Goal: Information Seeking & Learning: Find specific fact

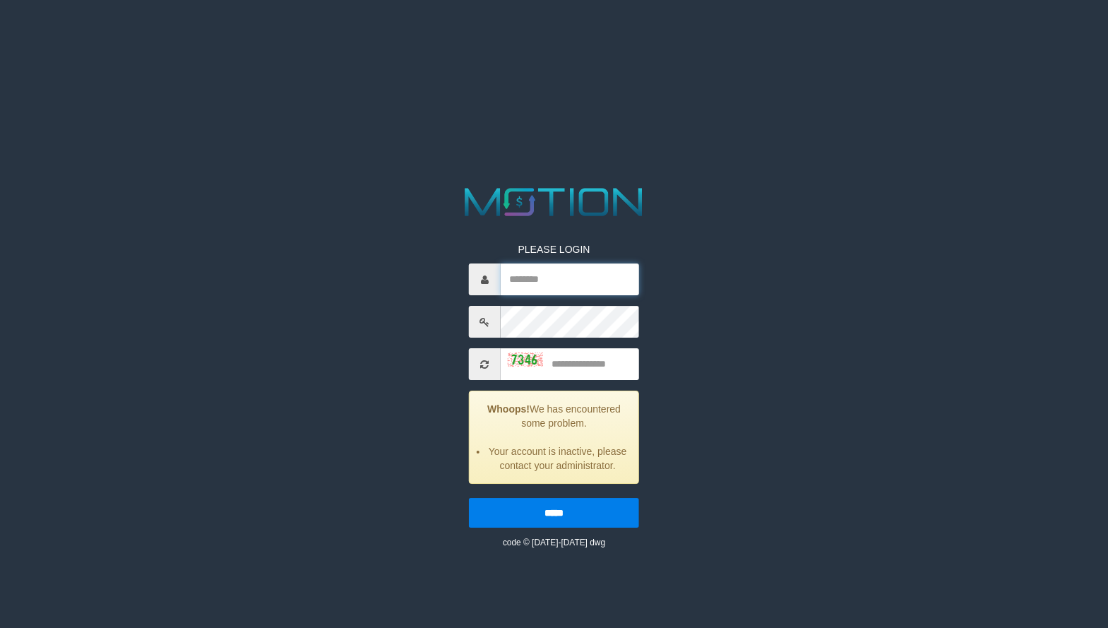
type input "*********"
click at [588, 369] on input "text" at bounding box center [570, 364] width 138 height 32
type input "****"
click at [469, 498] on input "*****" at bounding box center [554, 513] width 170 height 30
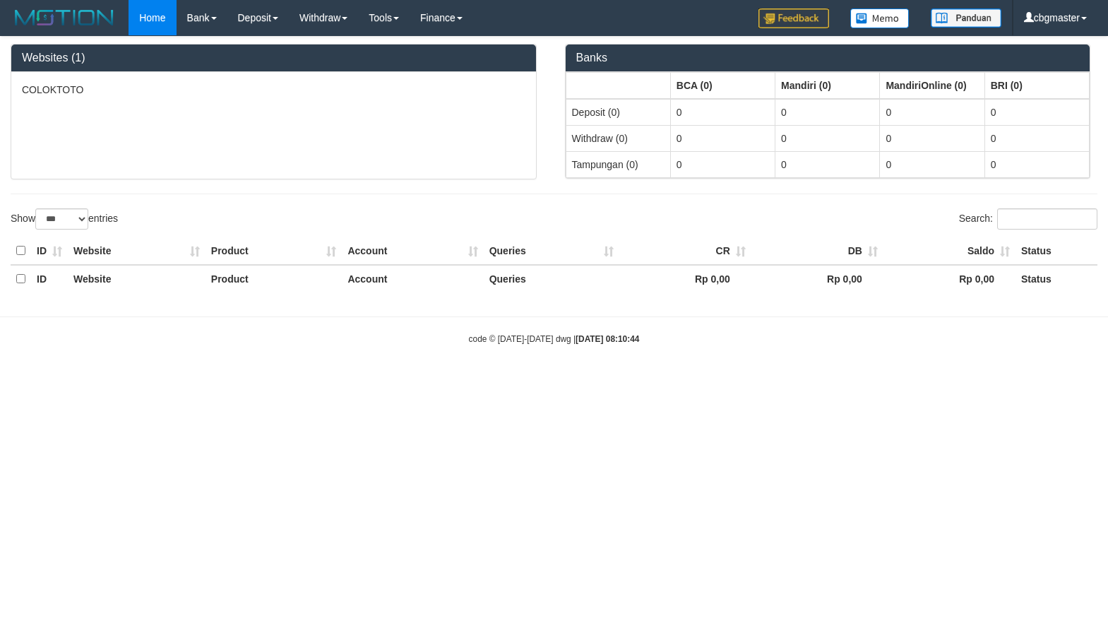
select select "***"
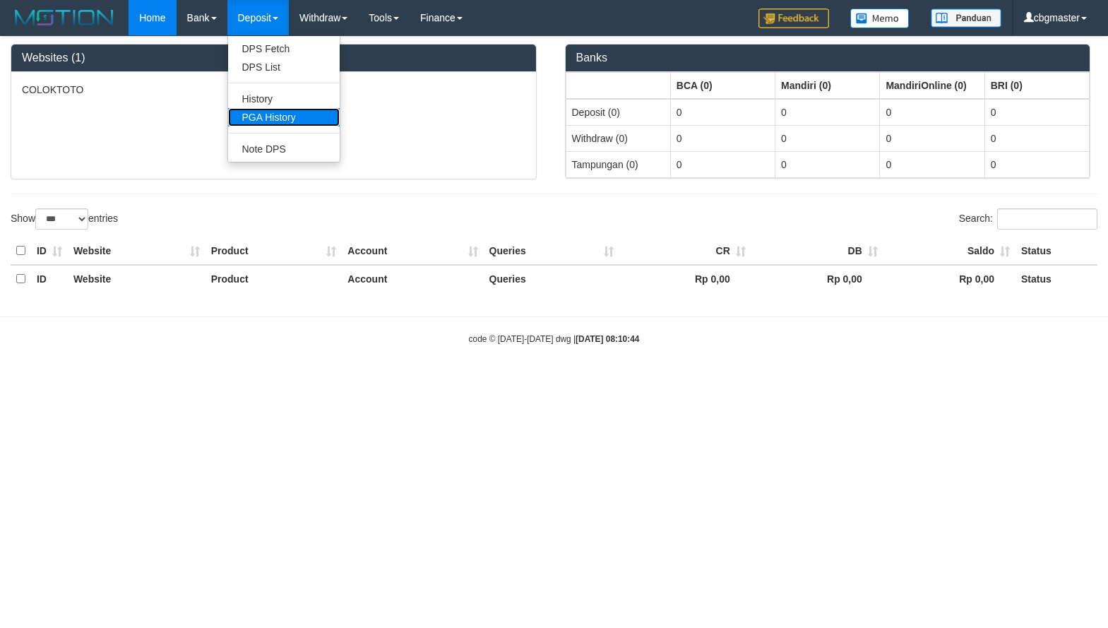
click at [275, 117] on link "PGA History" at bounding box center [284, 117] width 112 height 18
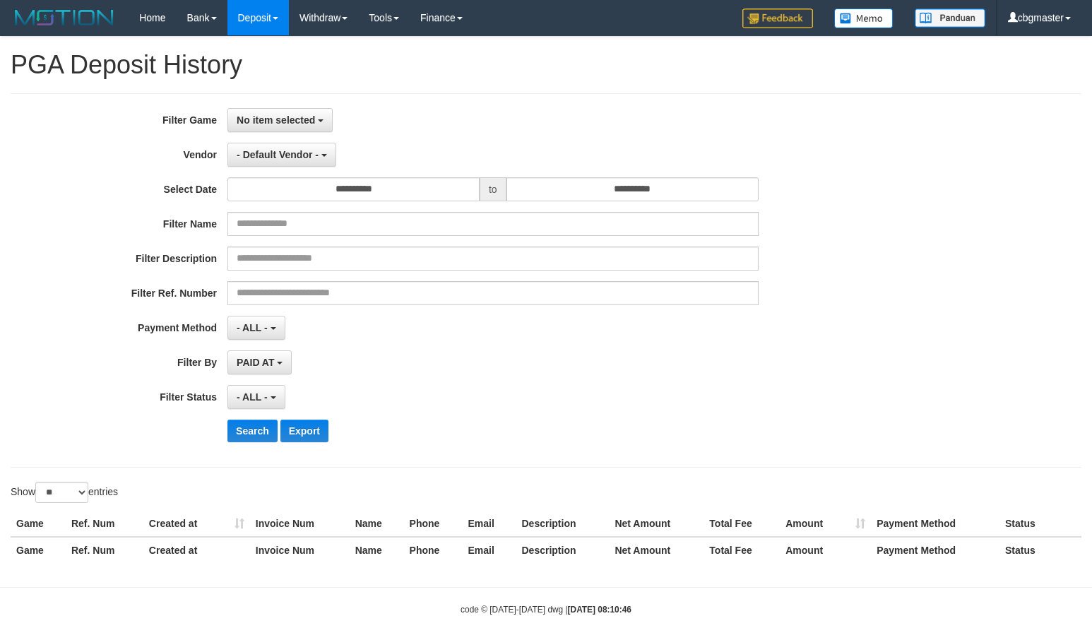
select select
select select "**"
click at [290, 109] on button "No item selected" at bounding box center [279, 120] width 105 height 24
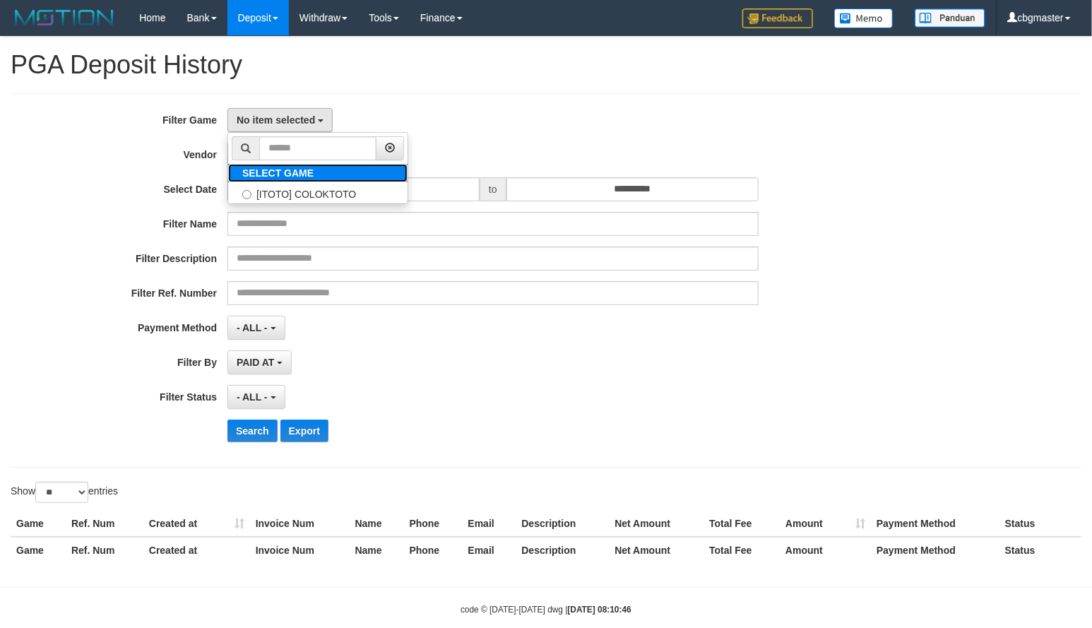
click at [293, 172] on b "SELECT GAME" at bounding box center [277, 172] width 71 height 11
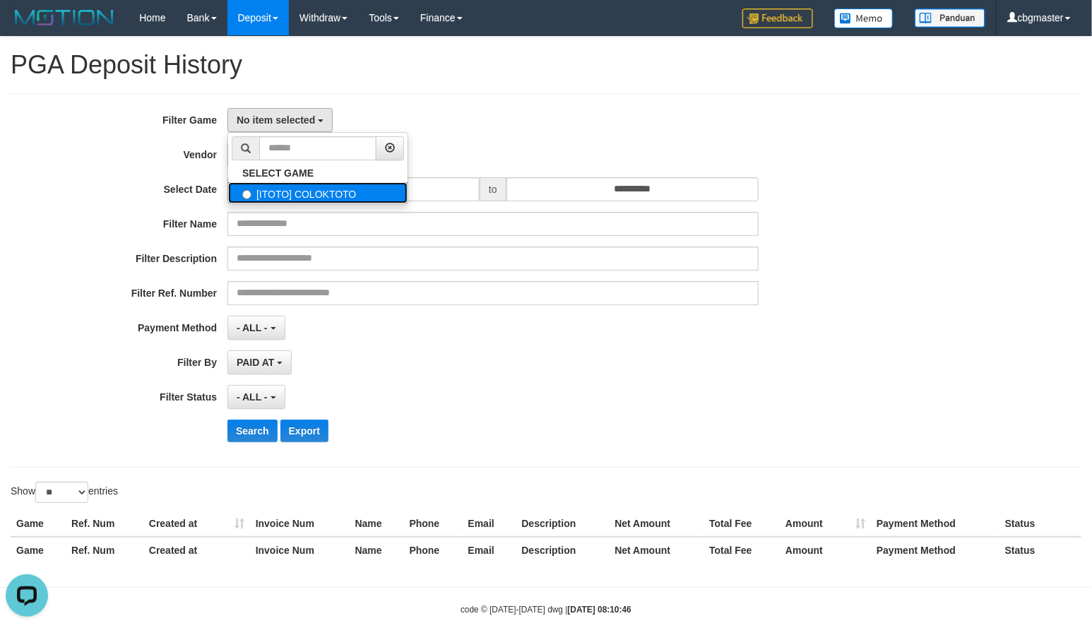
click at [299, 191] on label "[ITOTO] COLOKTOTO" at bounding box center [317, 192] width 179 height 21
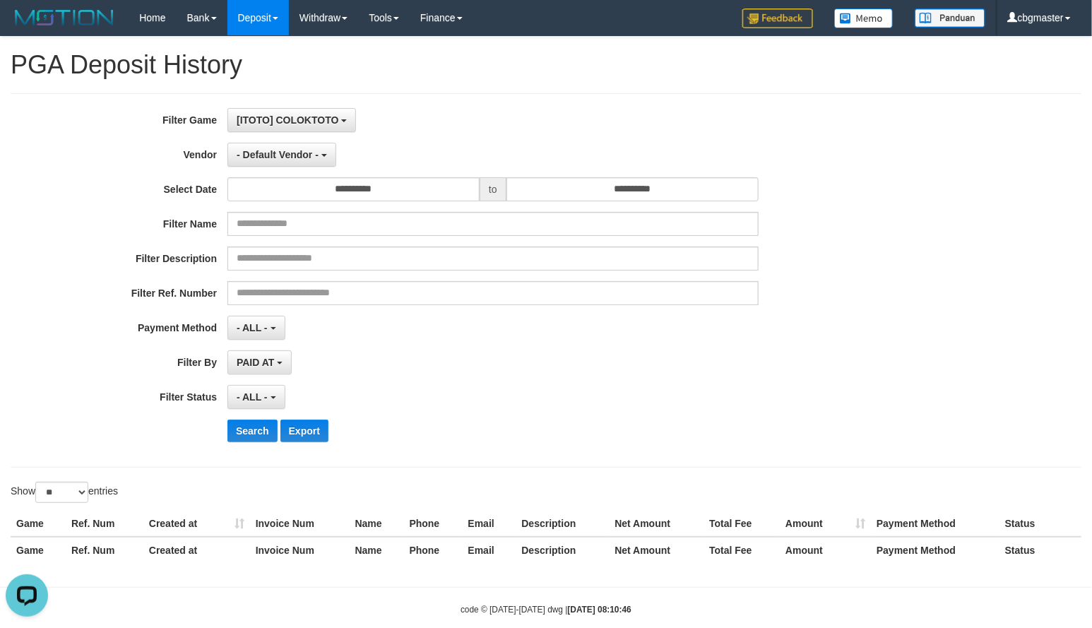
select select "****"
click at [301, 172] on div "**********" at bounding box center [455, 280] width 910 height 345
click at [299, 165] on button "- Default Vendor -" at bounding box center [281, 155] width 109 height 24
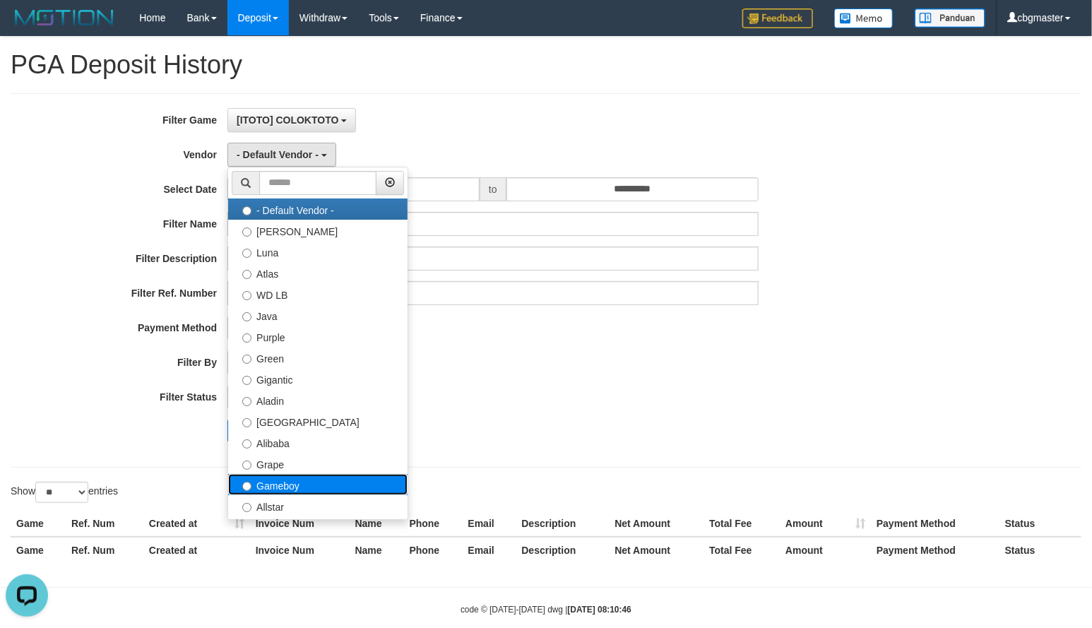
click at [314, 488] on label "Gameboy" at bounding box center [317, 484] width 179 height 21
select select "**********"
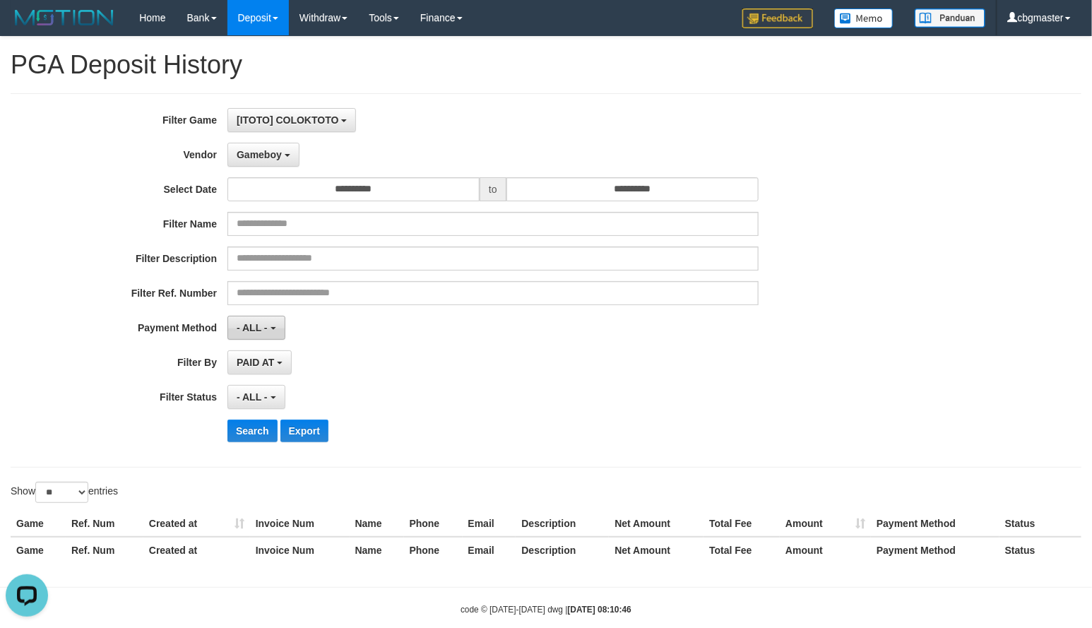
click at [265, 333] on span "- ALL -" at bounding box center [252, 327] width 31 height 11
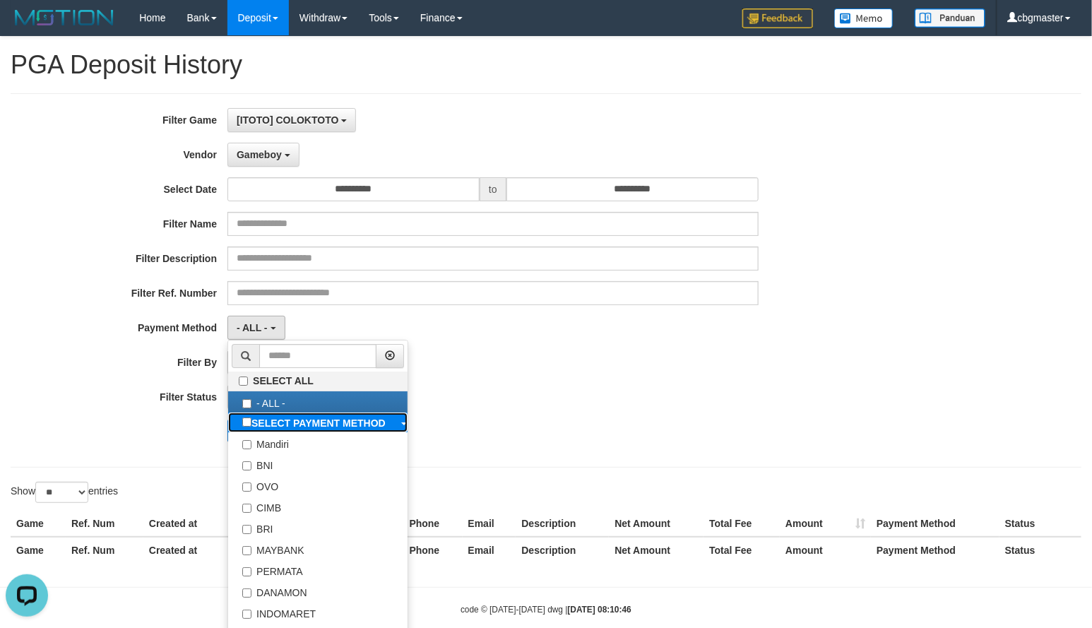
click at [299, 424] on b "SELECT PAYMENT METHOD" at bounding box center [318, 422] width 134 height 11
select select "*********"
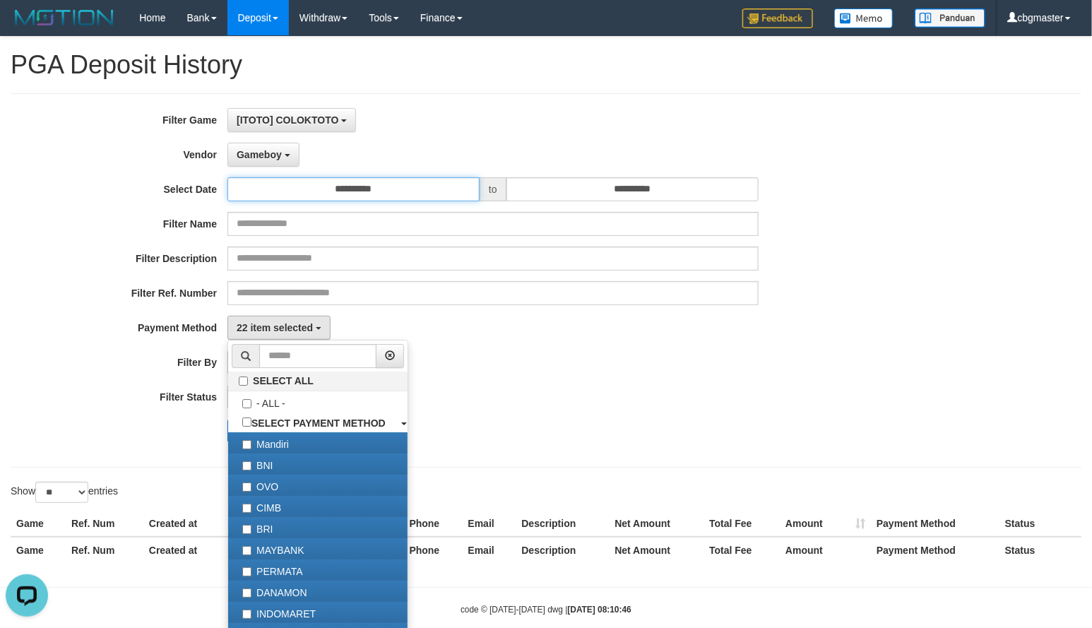
click at [434, 191] on input "**********" at bounding box center [353, 189] width 252 height 24
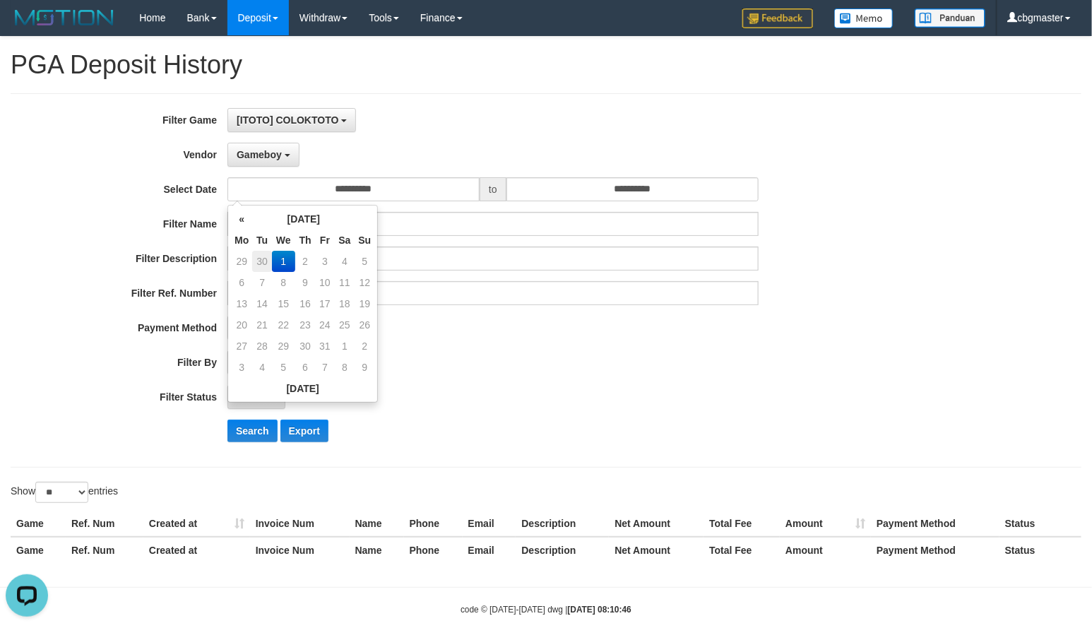
click at [263, 263] on td "30" at bounding box center [262, 261] width 20 height 21
type input "**********"
click at [259, 367] on td "30" at bounding box center [262, 367] width 20 height 21
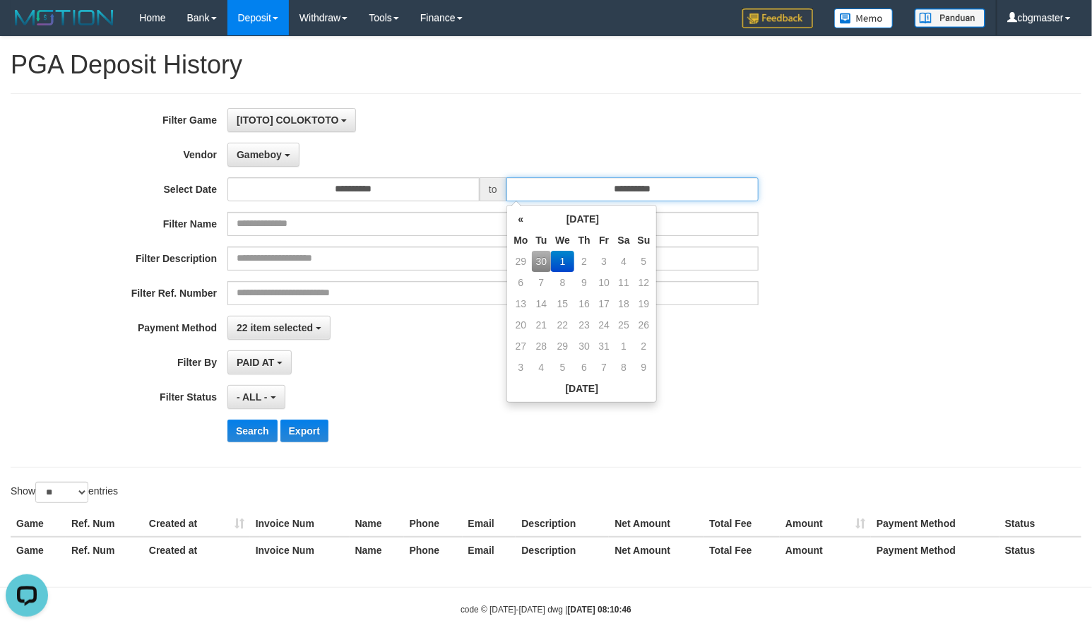
click at [676, 193] on input "**********" at bounding box center [632, 189] width 252 height 24
click at [537, 258] on td "30" at bounding box center [542, 261] width 20 height 21
type input "**********"
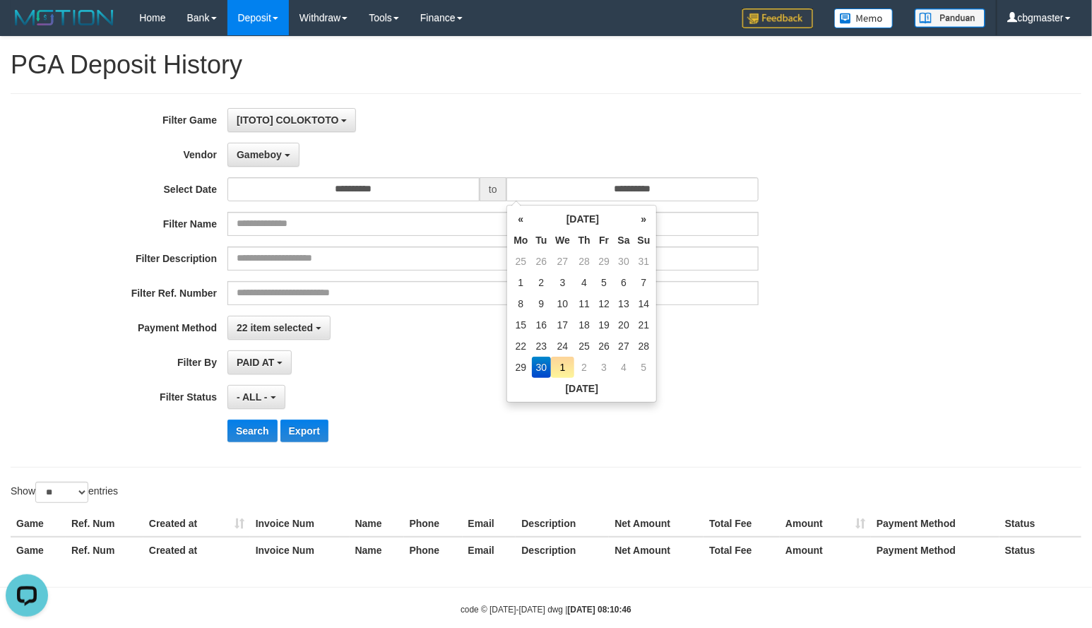
click at [541, 369] on td "30" at bounding box center [542, 367] width 20 height 21
click at [953, 360] on div "**********" at bounding box center [546, 280] width 1092 height 345
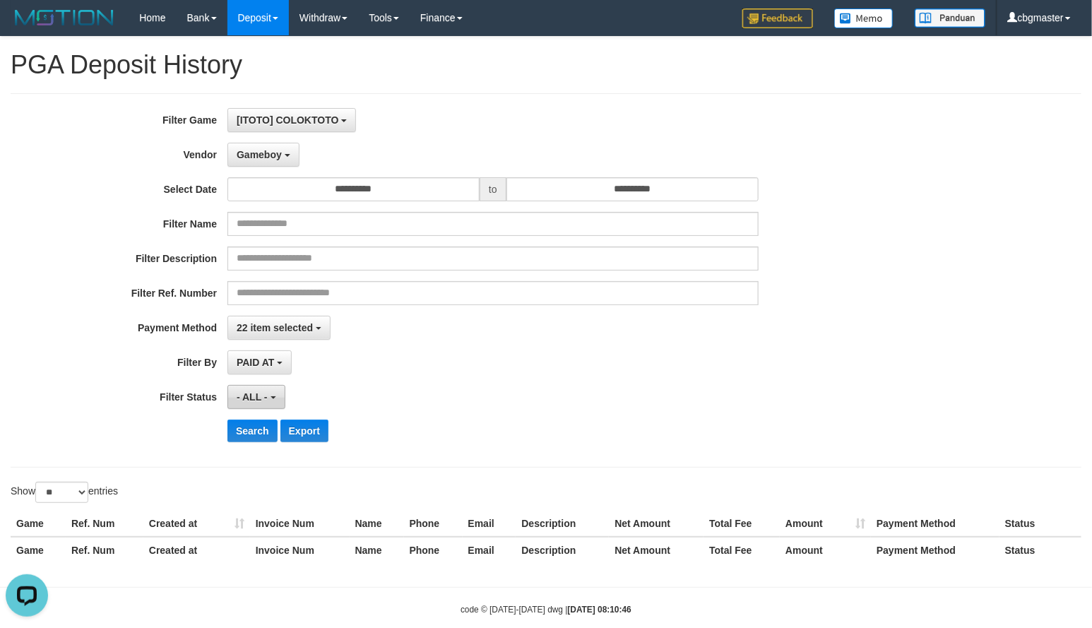
click at [254, 403] on span "- ALL -" at bounding box center [252, 396] width 31 height 11
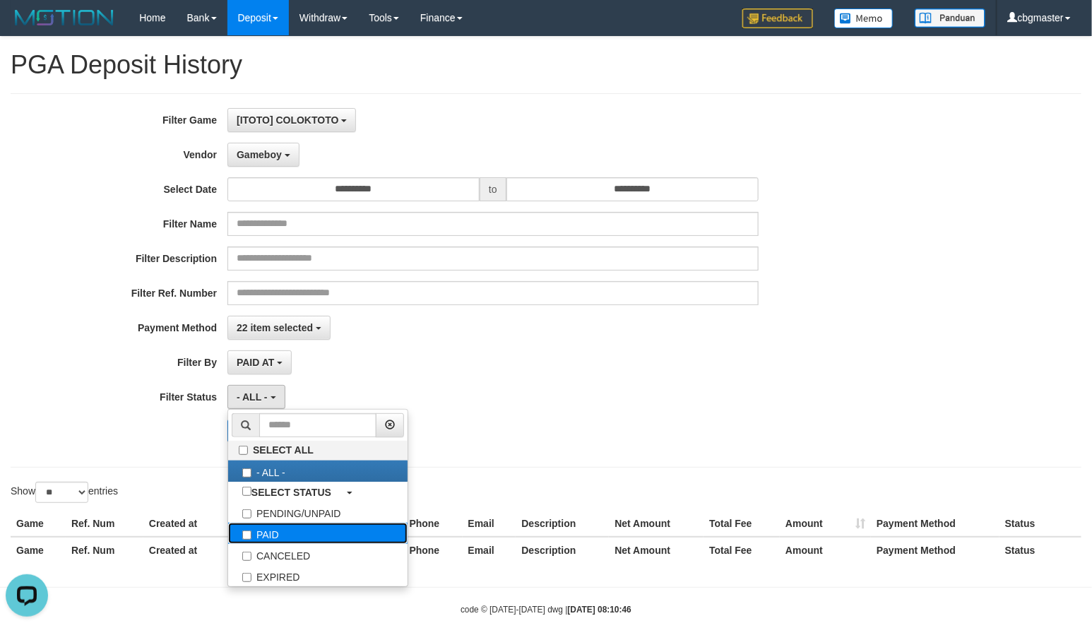
click at [268, 542] on label "PAID" at bounding box center [317, 533] width 179 height 21
select select "*"
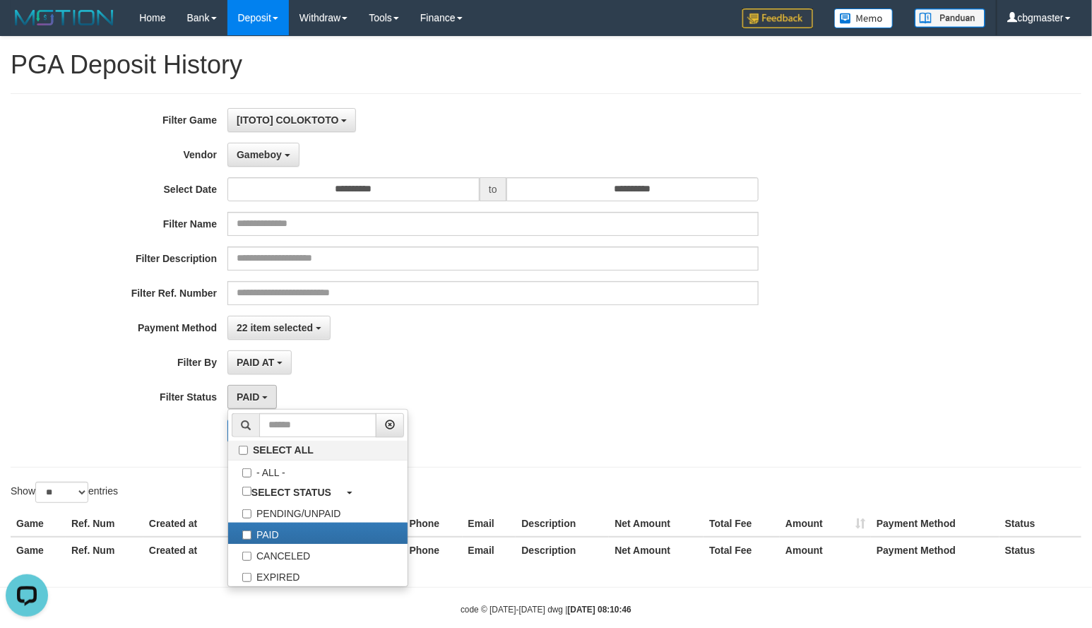
click at [117, 447] on div "**********" at bounding box center [455, 280] width 910 height 345
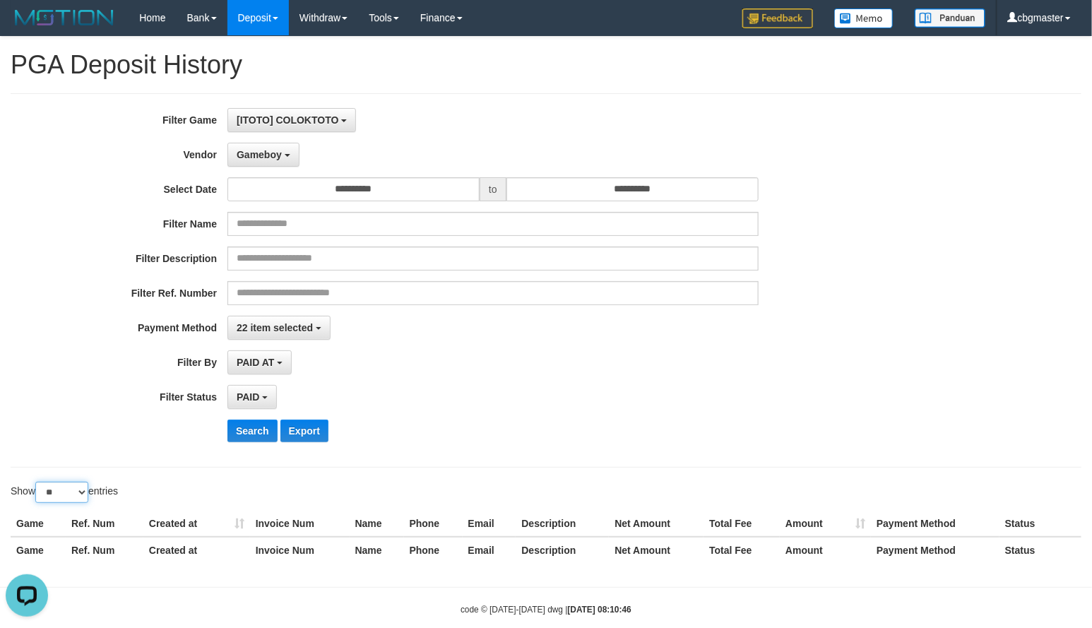
click at [66, 494] on select "** ** ** ***" at bounding box center [61, 492] width 53 height 21
select select "***"
click at [37, 486] on select "** ** ** ***" at bounding box center [61, 492] width 53 height 21
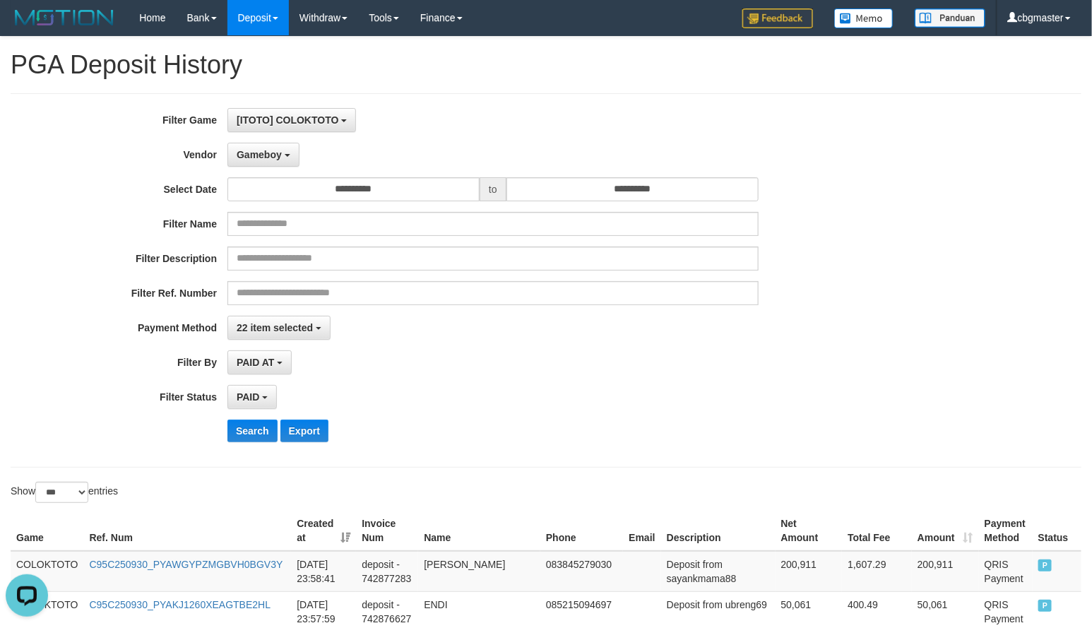
click at [350, 540] on th "Created at" at bounding box center [323, 531] width 65 height 40
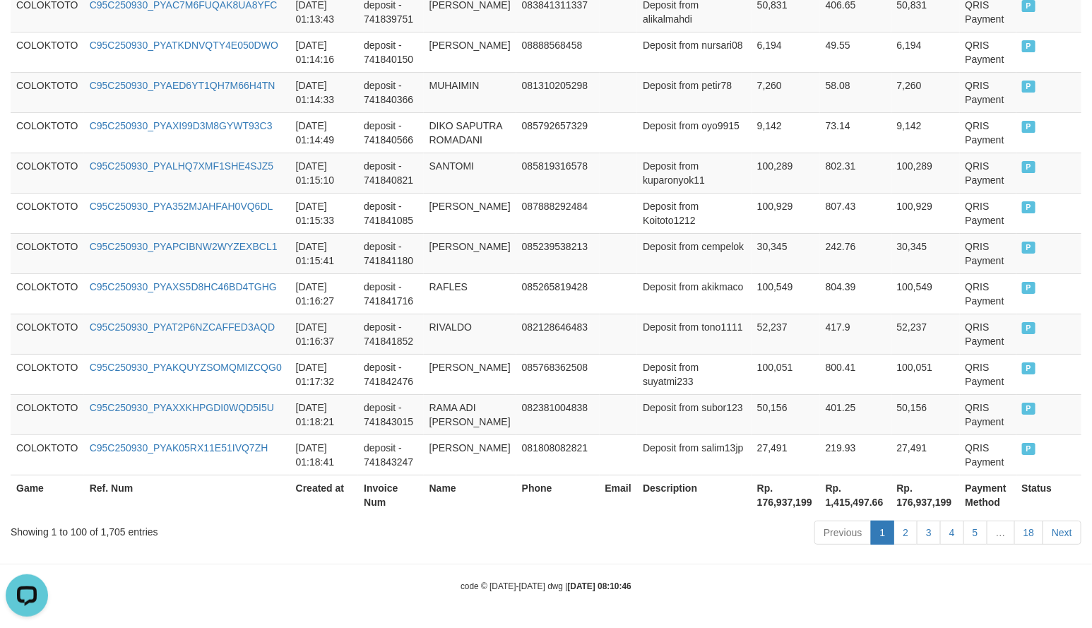
scroll to position [4221, 0]
click at [1030, 530] on link "18" at bounding box center [1029, 533] width 30 height 24
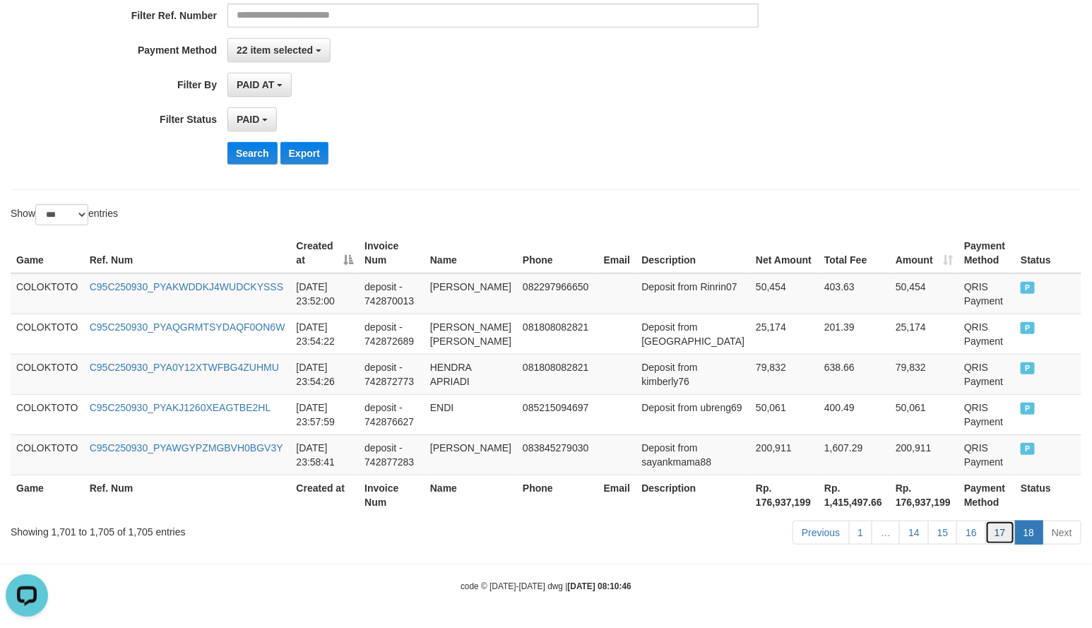
click at [1000, 535] on link "17" at bounding box center [1000, 533] width 30 height 24
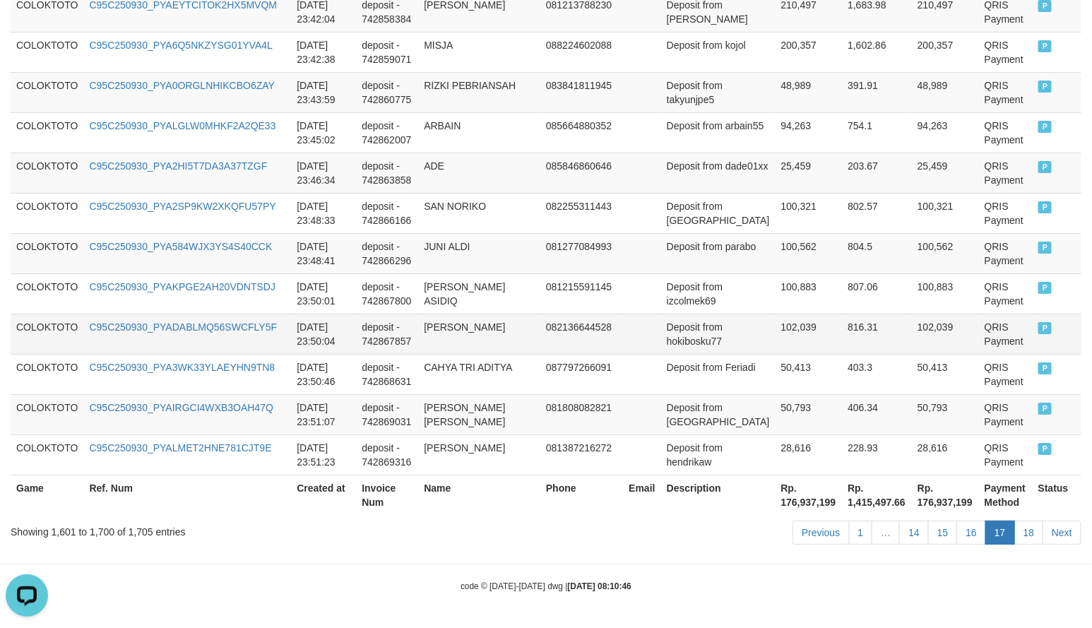
click at [842, 340] on td "816.31" at bounding box center [877, 334] width 70 height 40
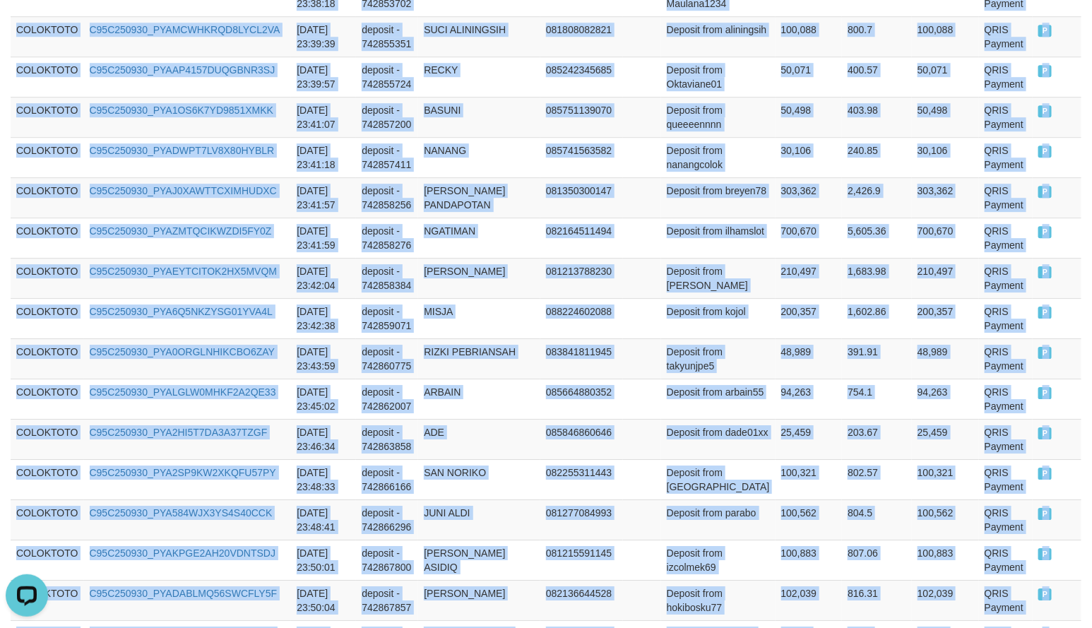
scroll to position [4194, 0]
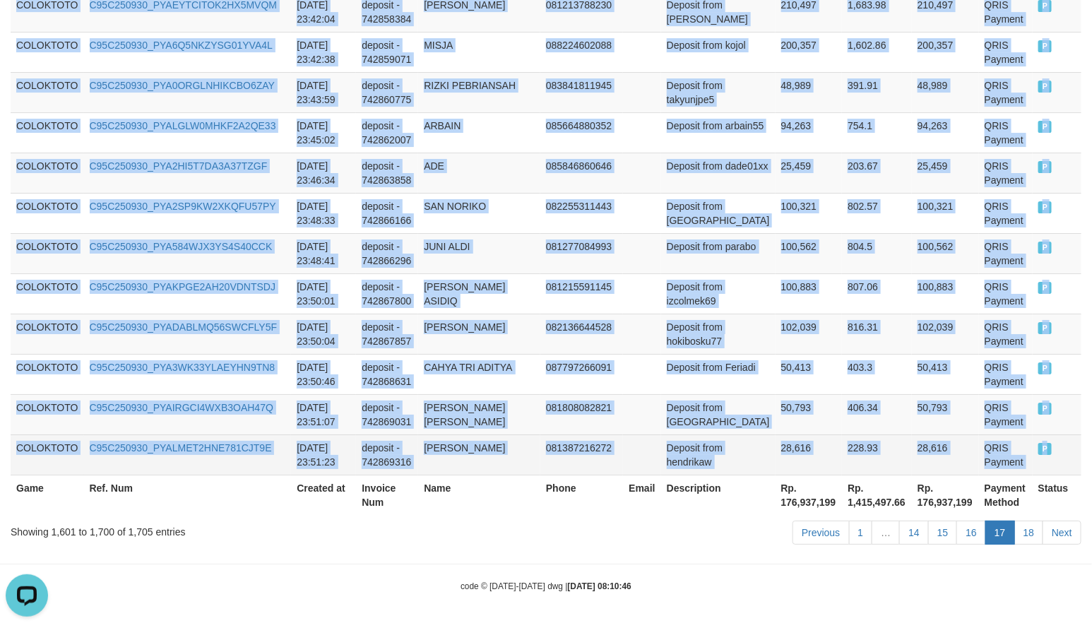
drag, startPoint x: 18, startPoint y: 342, endPoint x: 1017, endPoint y: 446, distance: 1004.8
copy tbody "COLOKTOTO C95C250930_PYAA5YOE47QF7V1DMLN [DATE] 23:11:32 deposit - 742818299 HA…"
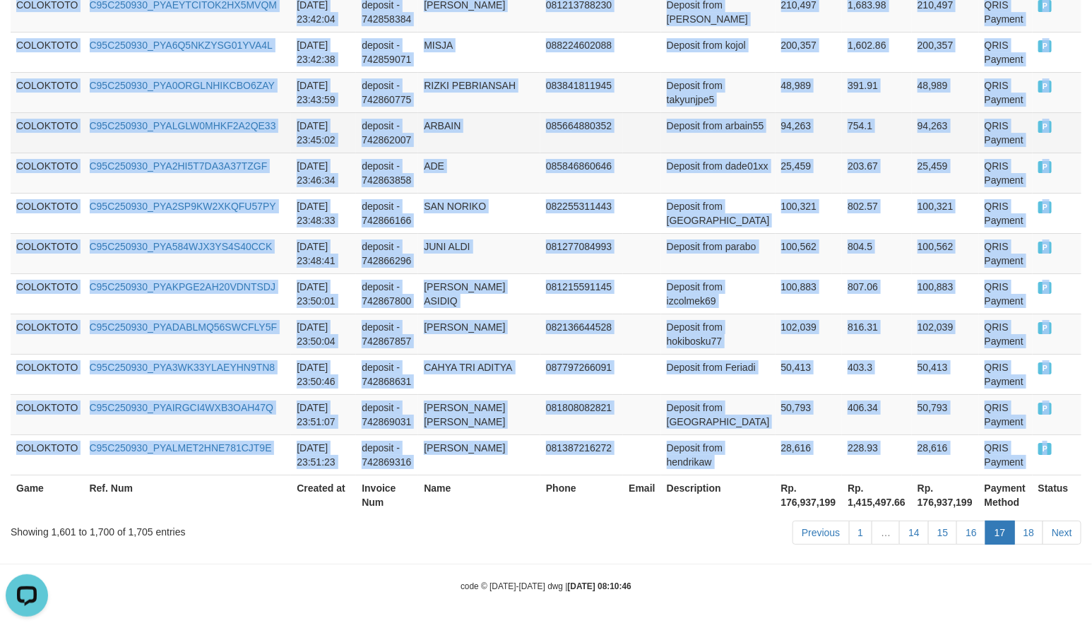
drag, startPoint x: 802, startPoint y: 115, endPoint x: 808, endPoint y: 138, distance: 23.5
click at [842, 115] on td "754.1" at bounding box center [877, 132] width 70 height 40
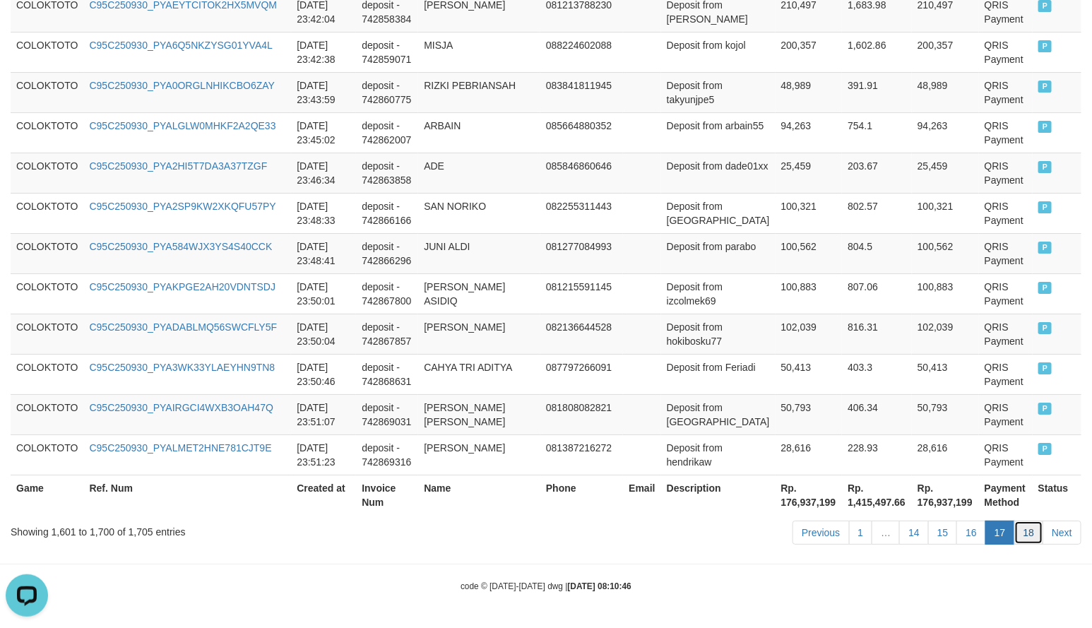
click at [1026, 524] on link "18" at bounding box center [1029, 533] width 30 height 24
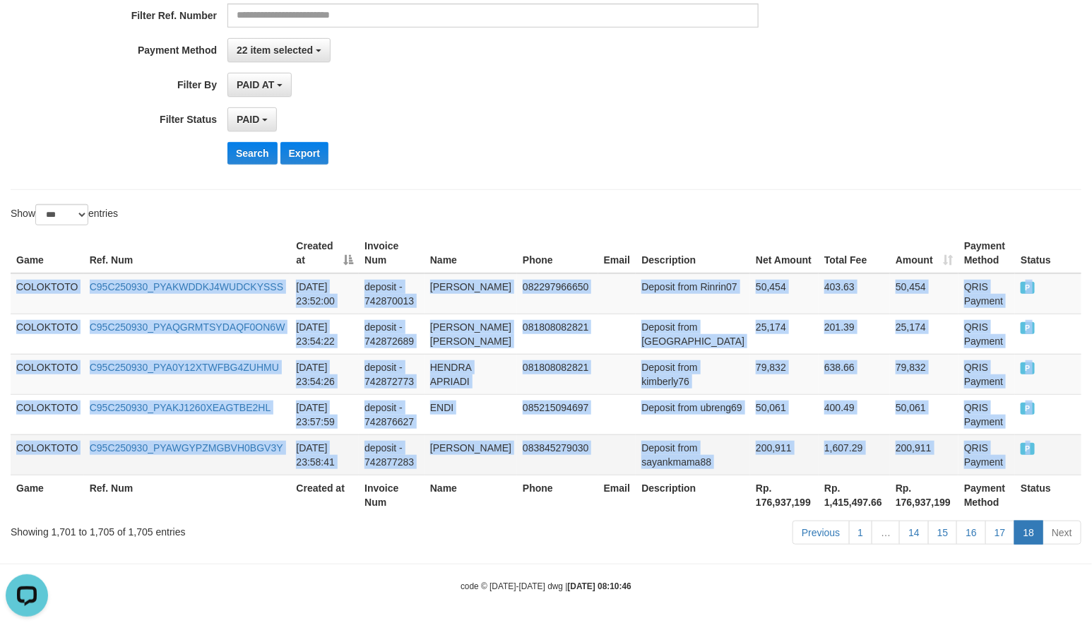
drag, startPoint x: 11, startPoint y: 280, endPoint x: 1026, endPoint y: 444, distance: 1027.3
click at [1026, 444] on tbody "COLOKTOTO C95C250930_PYAKWDDKJ4WUDCKYSSS [DATE] 23:52:00 deposit - 742870013 RI…" at bounding box center [546, 374] width 1071 height 202
copy tbody "COLOKTOTO C95C250930_PYAKWDDKJ4WUDCKYSSS [DATE] 23:52:00 deposit - 742870013 RI…"
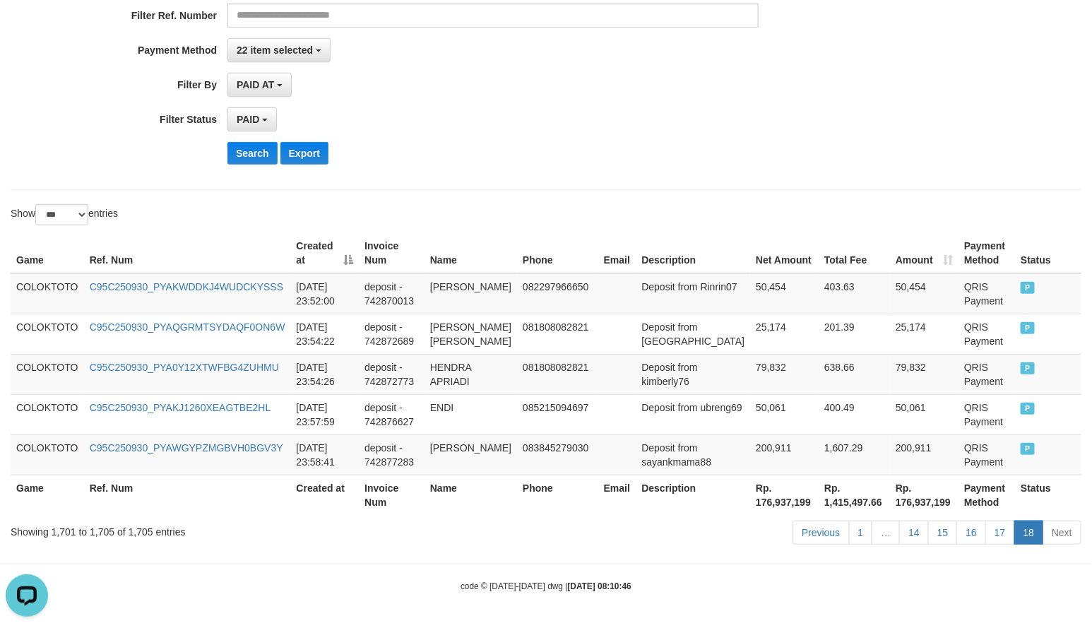
click at [952, 164] on div "**********" at bounding box center [546, 2] width 1092 height 345
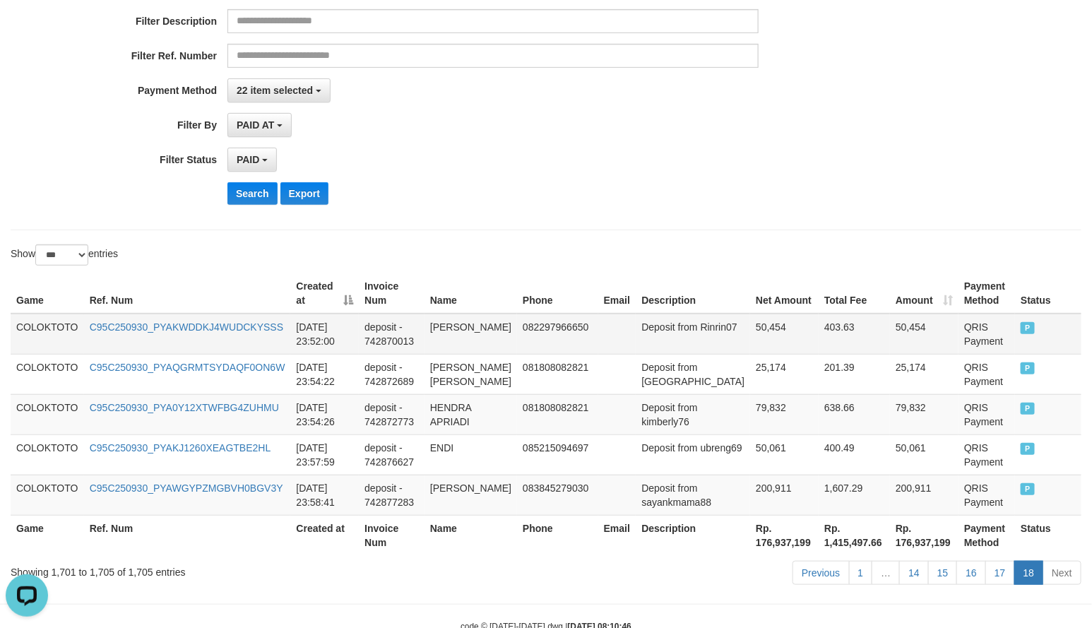
scroll to position [0, 0]
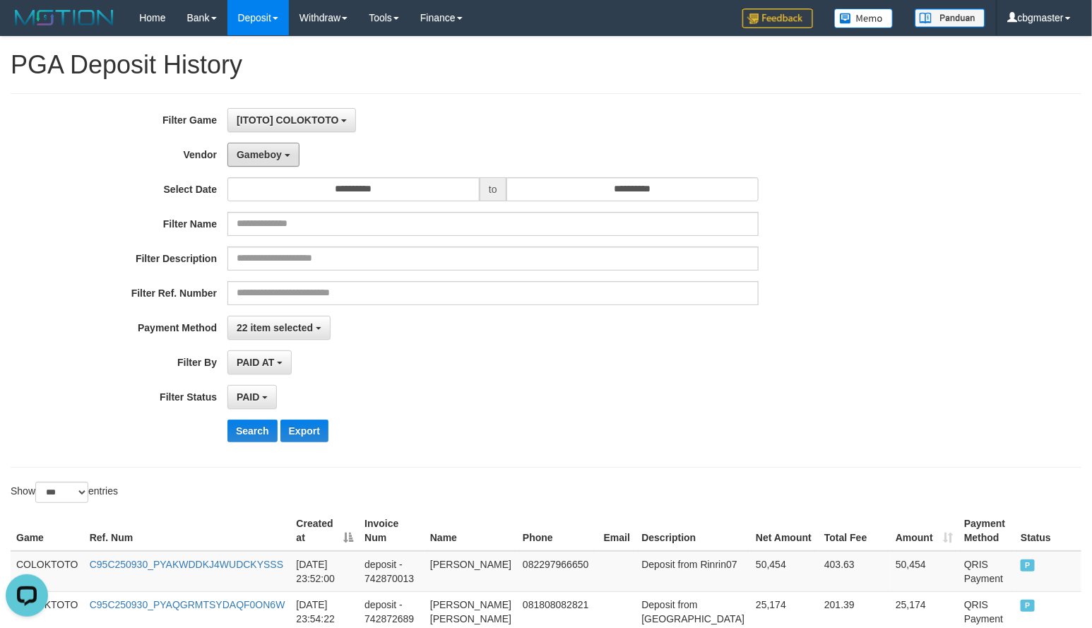
drag, startPoint x: 253, startPoint y: 159, endPoint x: 253, endPoint y: 174, distance: 15.5
click at [253, 159] on span "Gameboy" at bounding box center [259, 154] width 45 height 11
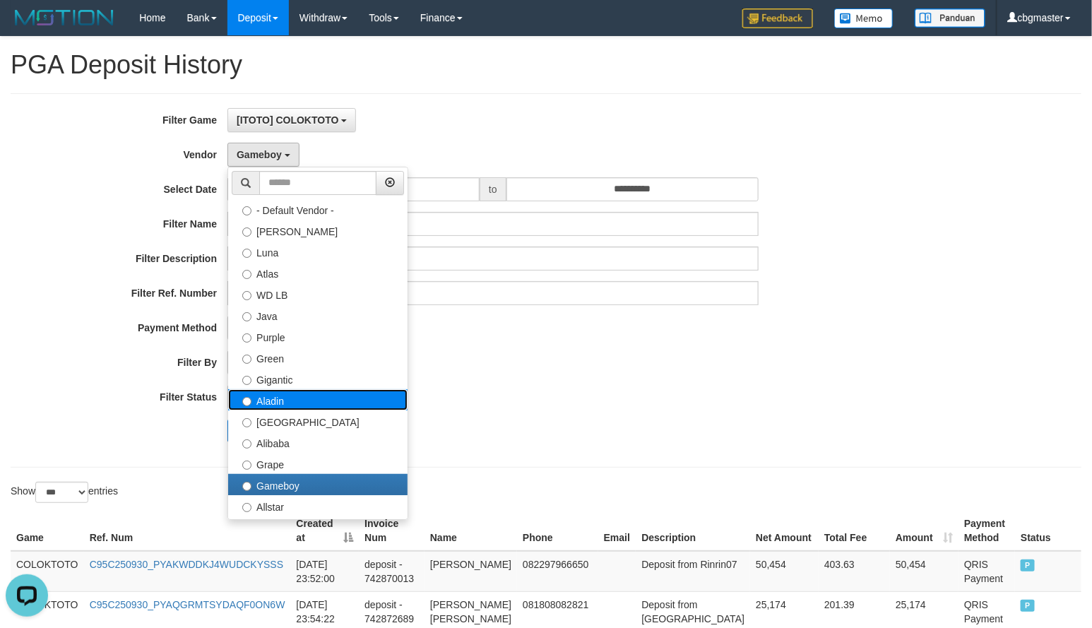
click at [286, 399] on label "Aladin" at bounding box center [317, 399] width 179 height 21
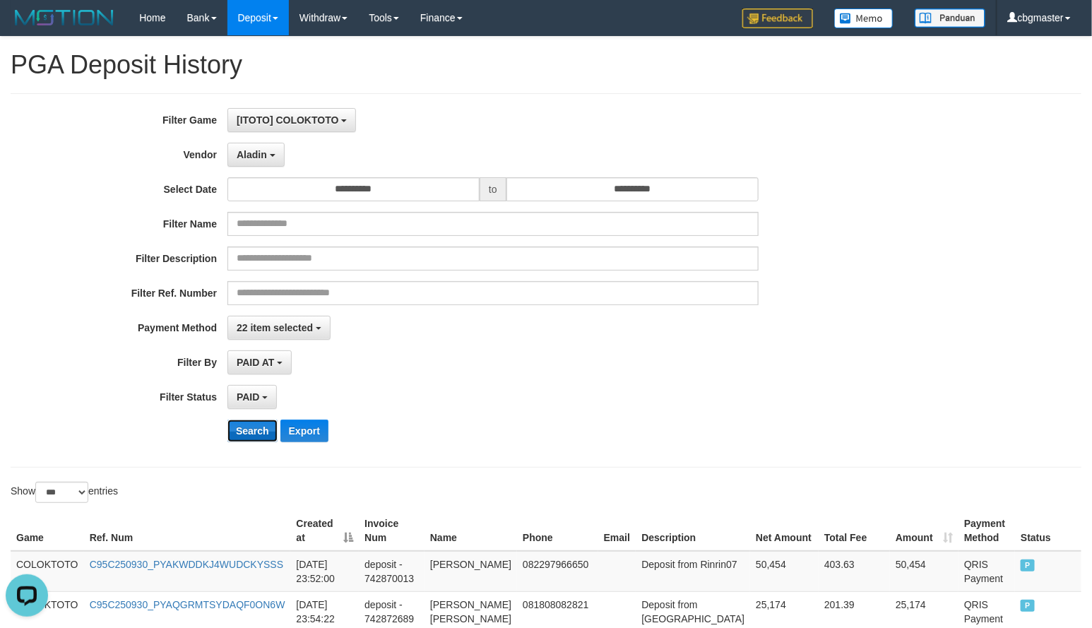
click at [253, 431] on button "Search" at bounding box center [252, 431] width 50 height 23
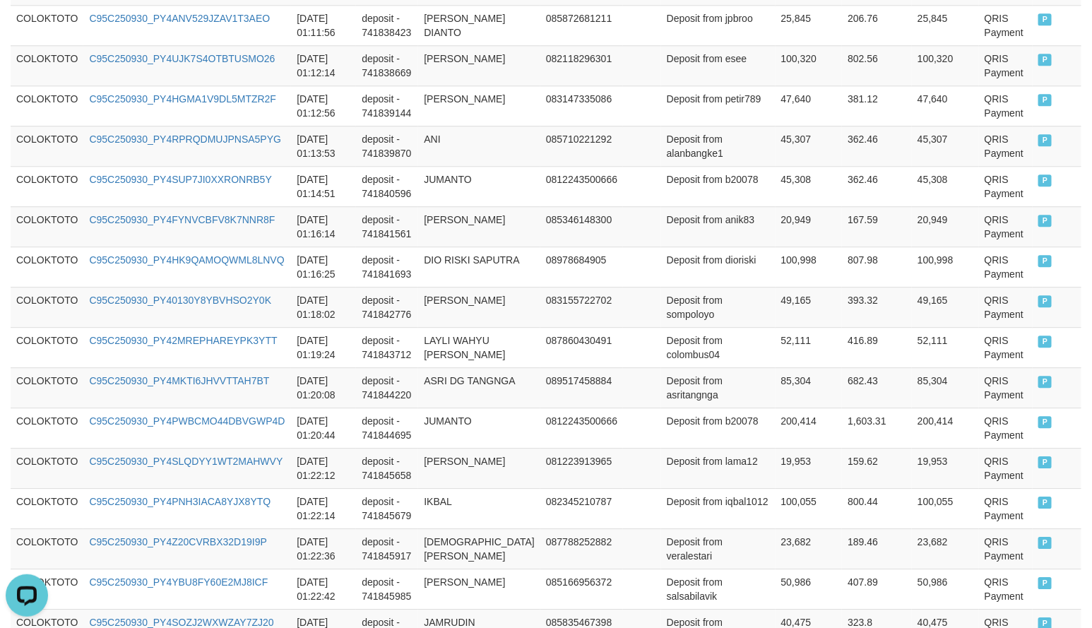
scroll to position [4208, 0]
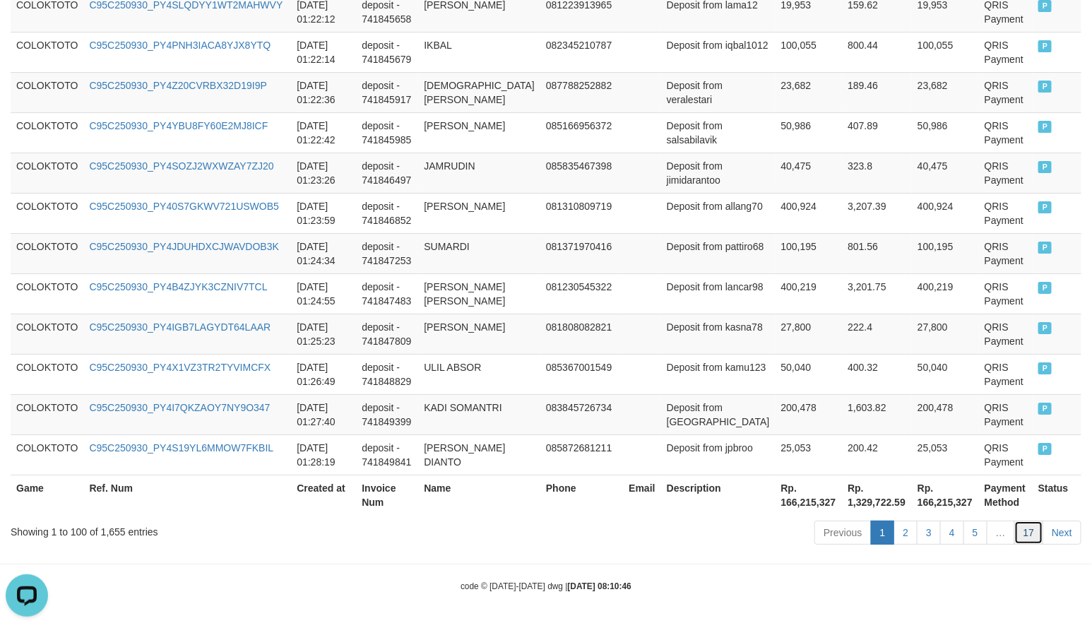
click at [1028, 533] on link "17" at bounding box center [1029, 533] width 30 height 24
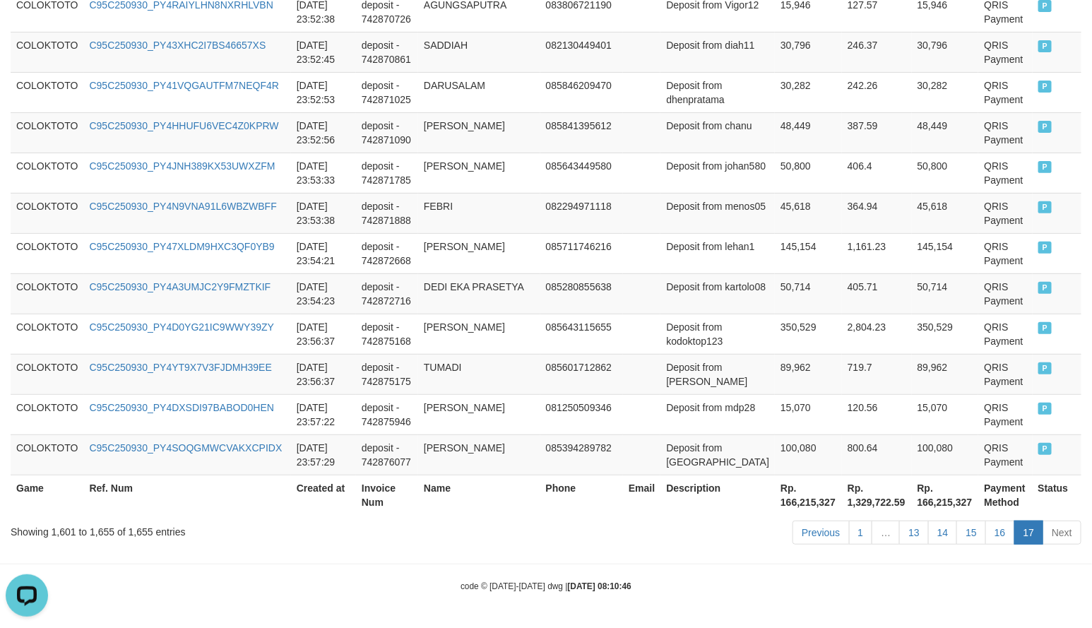
scroll to position [2354, 0]
click at [996, 537] on link "16" at bounding box center [1000, 533] width 30 height 24
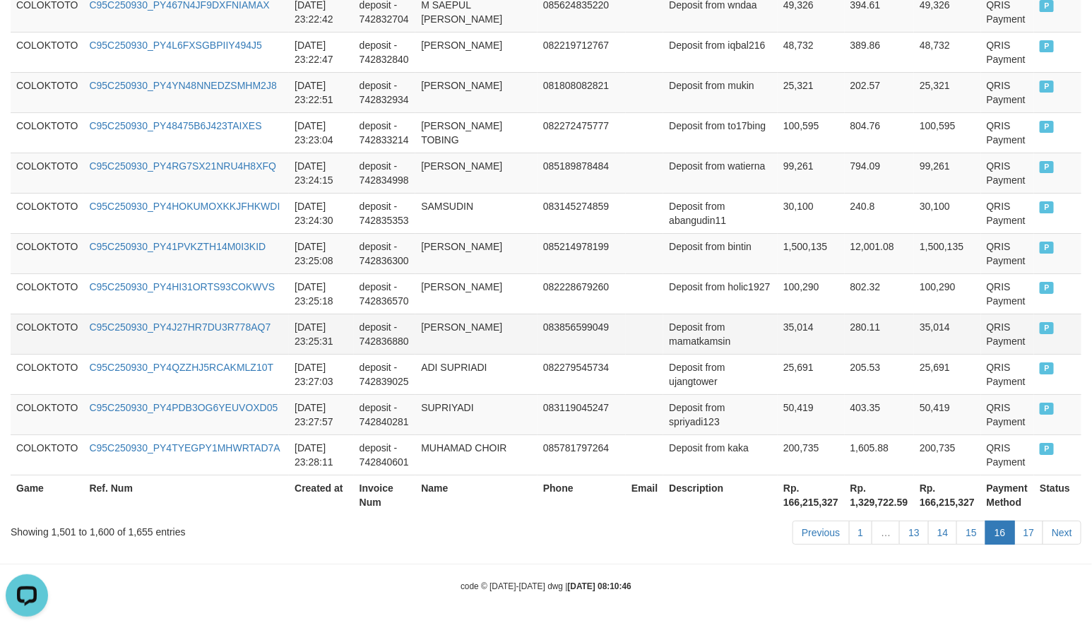
click at [778, 314] on td "35,014" at bounding box center [811, 334] width 67 height 40
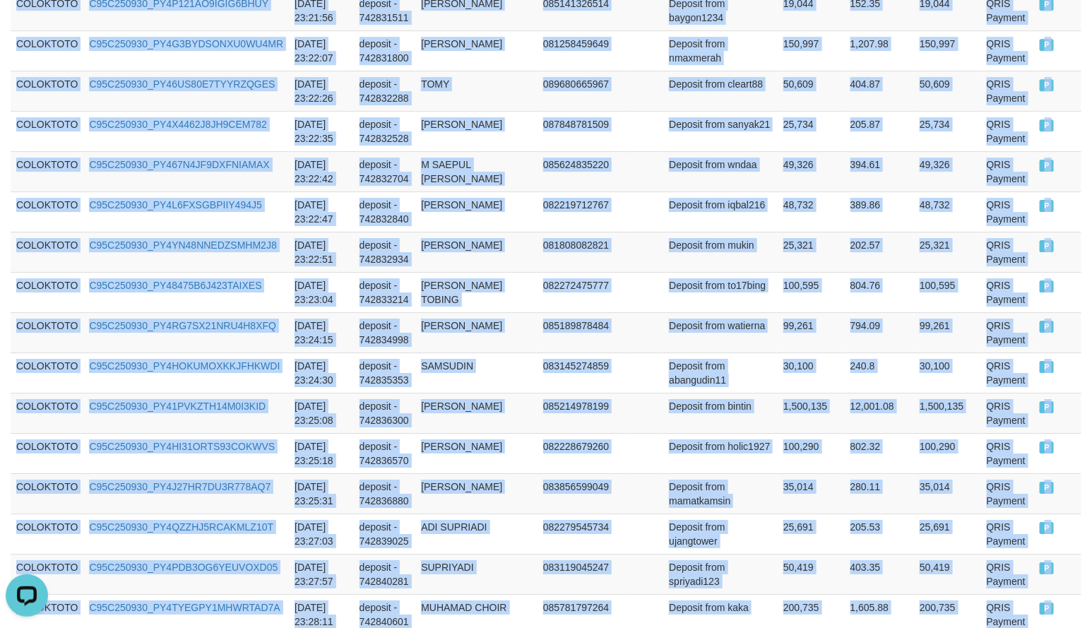
scroll to position [4179, 0]
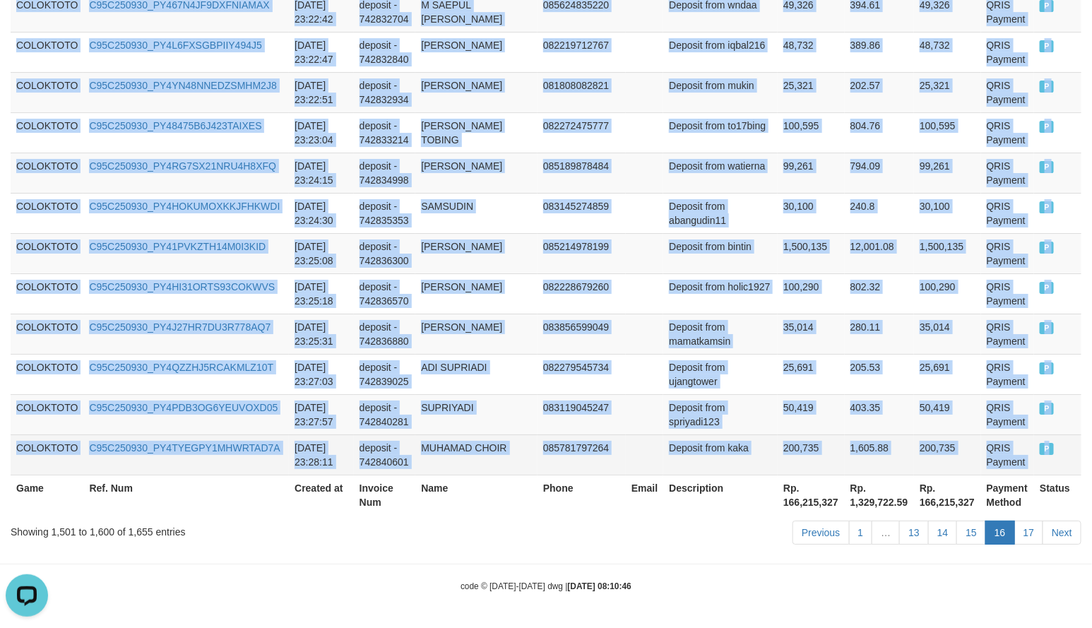
drag, startPoint x: 13, startPoint y: 346, endPoint x: 1047, endPoint y: 449, distance: 1038.4
copy tbody "COLOKTOTO C95C250930_PY4VUSMTH2WM9QYLNJU [DATE] 23:16:01 deposit - 742823548 NA…"
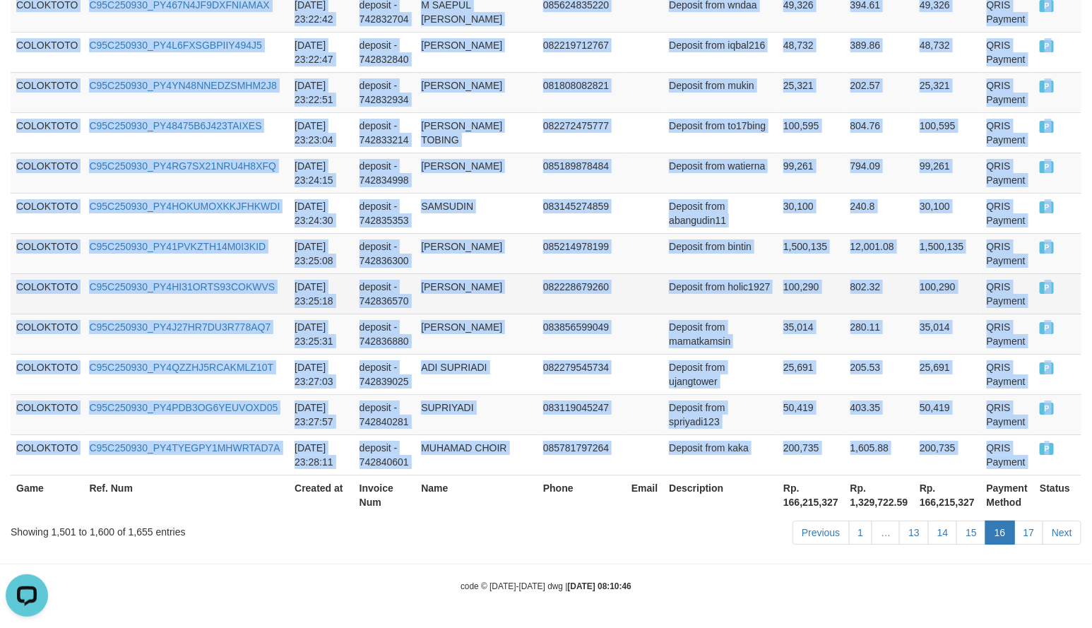
drag, startPoint x: 756, startPoint y: 155, endPoint x: 824, endPoint y: 304, distance: 163.1
click at [778, 155] on td "99,261" at bounding box center [811, 173] width 67 height 40
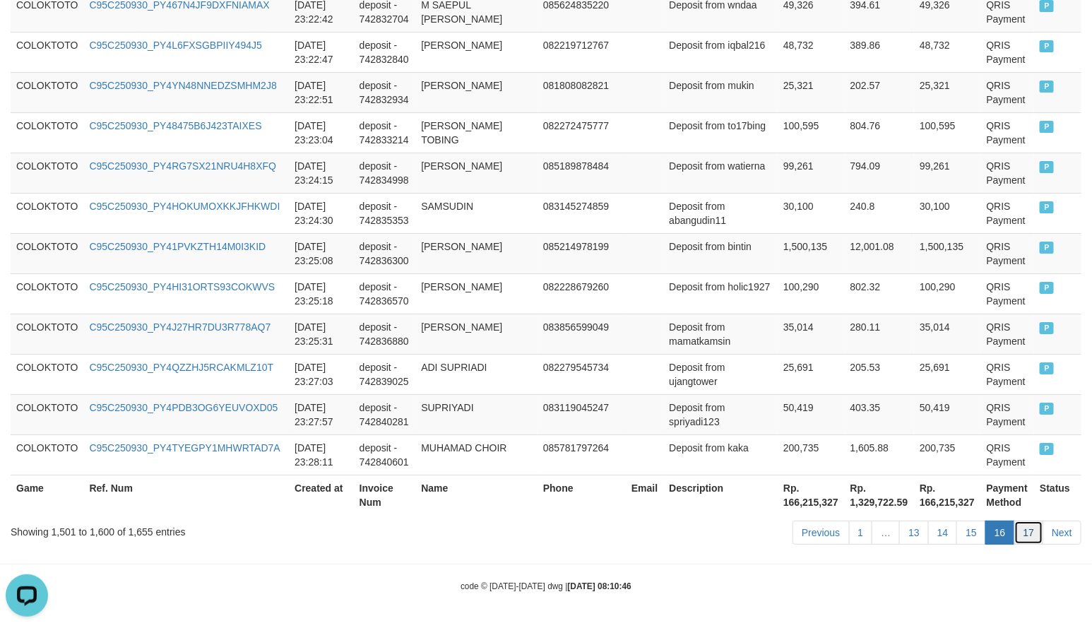
click at [1028, 530] on link "17" at bounding box center [1029, 533] width 30 height 24
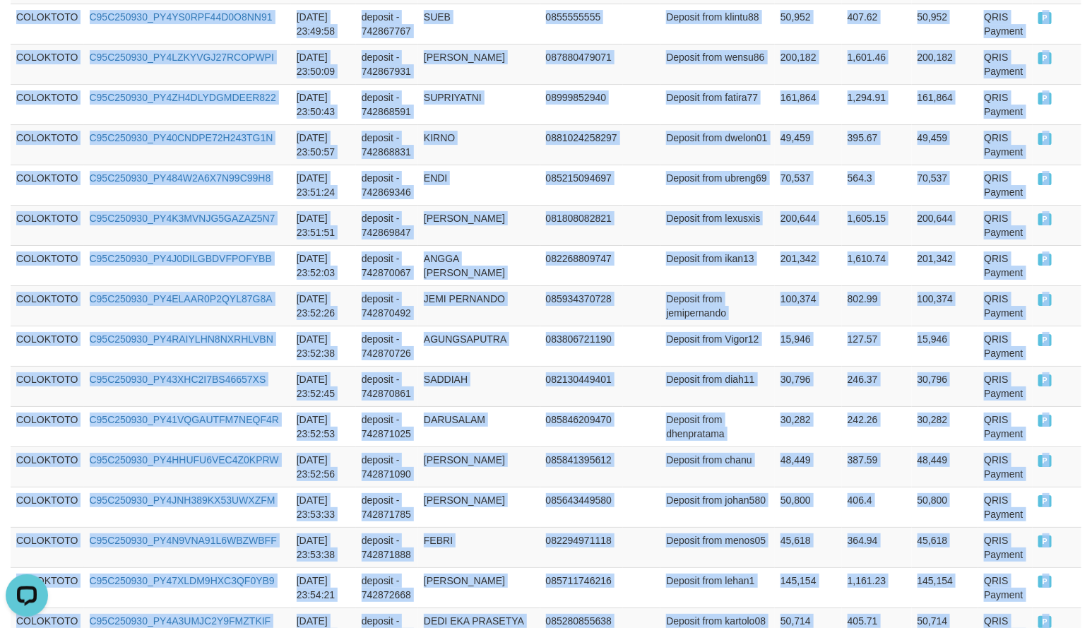
scroll to position [2355, 0]
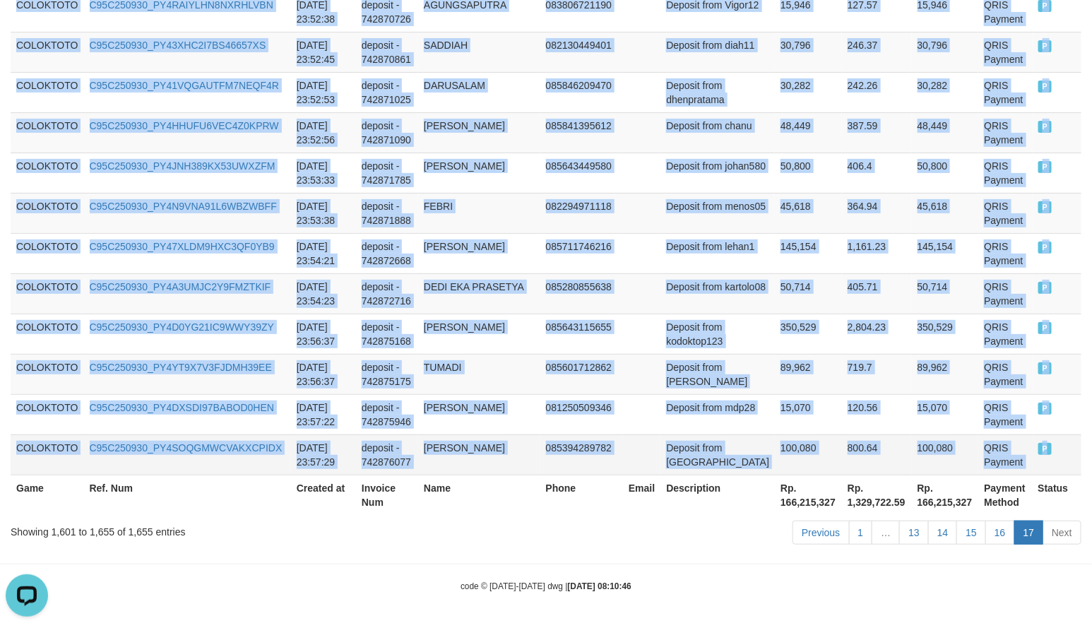
drag, startPoint x: 19, startPoint y: 213, endPoint x: 1053, endPoint y: 466, distance: 1064.6
copy tbody "COLOKTOTO C95C250930_PY4CN0O4YKO01LOZY5T [DATE] 23:28:11 deposit - 742840606 [P…"
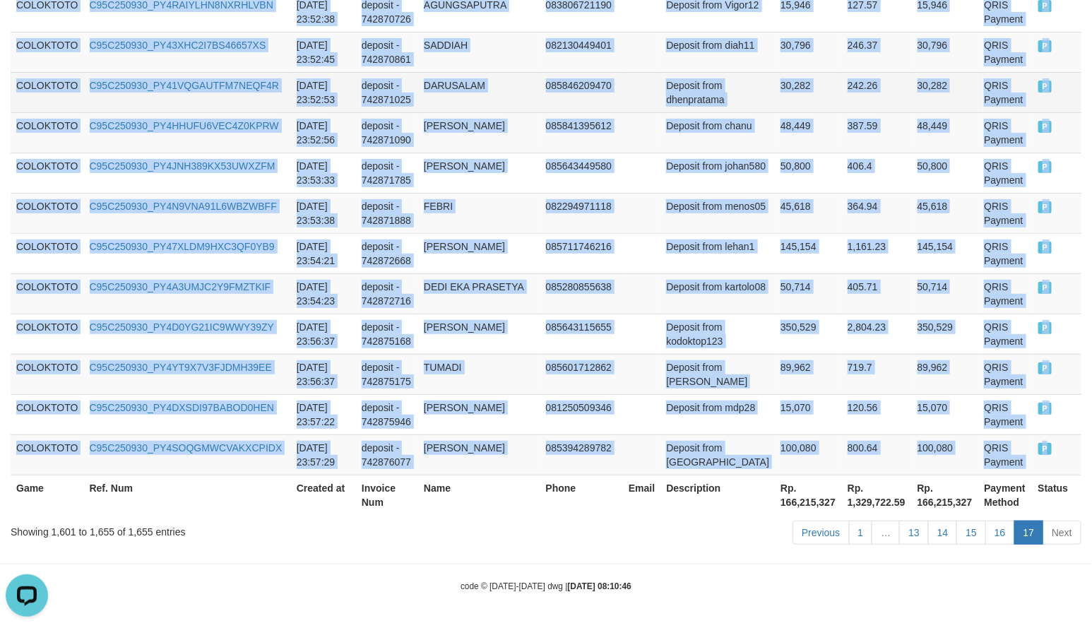
click at [842, 100] on td "242.26" at bounding box center [877, 92] width 70 height 40
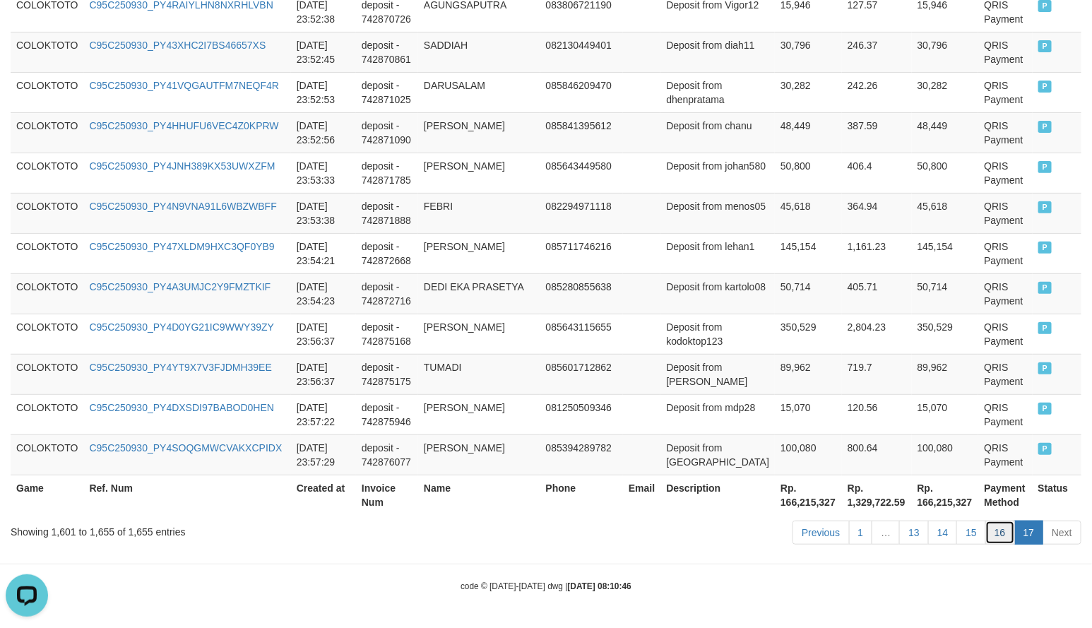
click at [996, 528] on link "16" at bounding box center [1000, 533] width 30 height 24
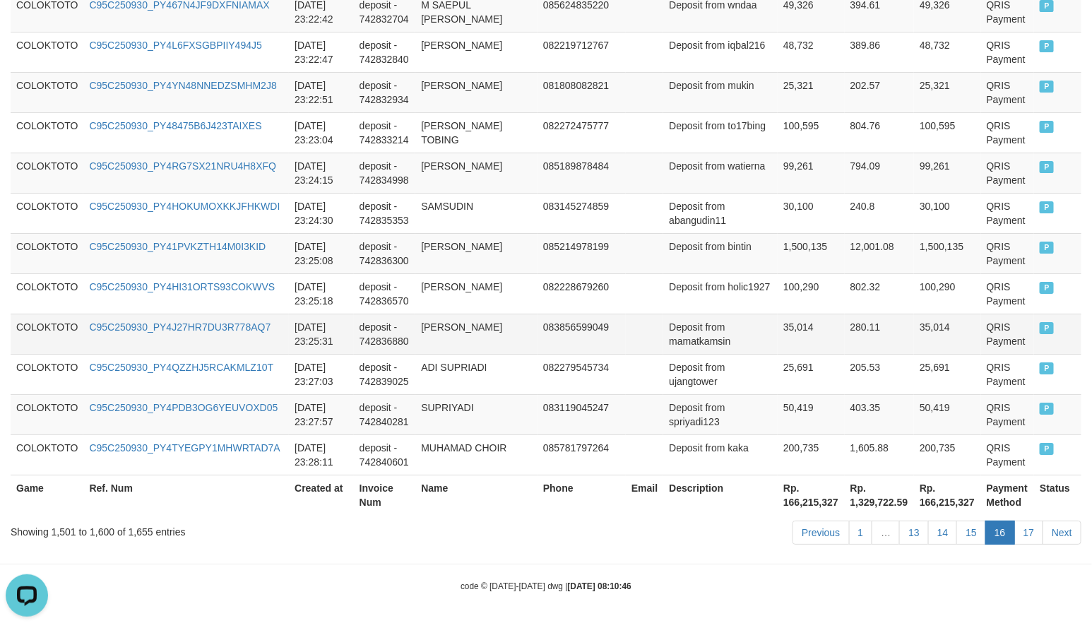
click at [778, 314] on td "35,014" at bounding box center [811, 334] width 67 height 40
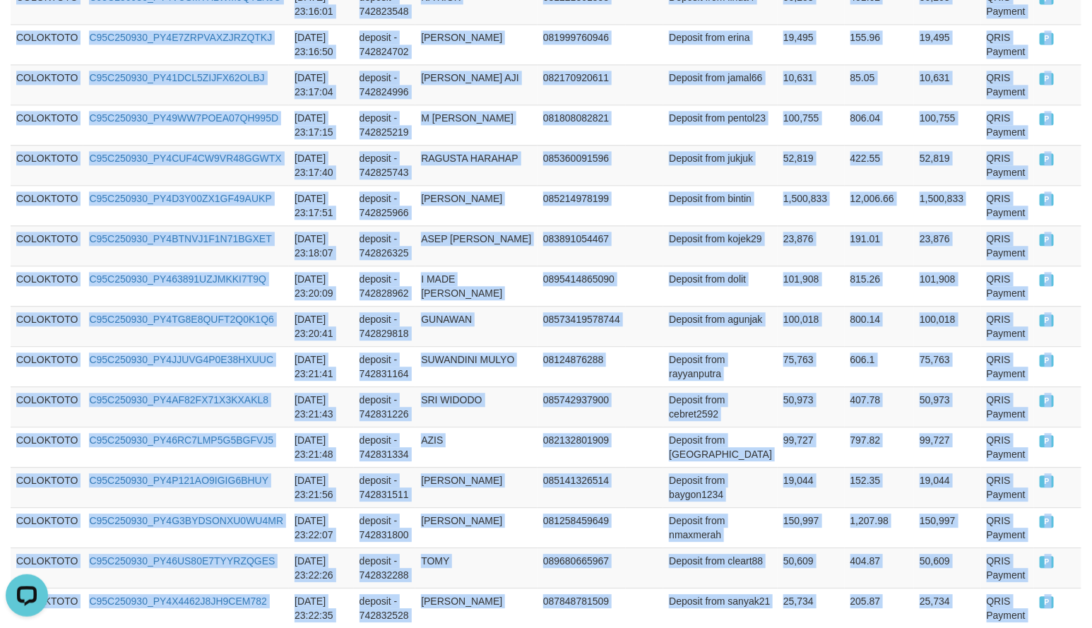
scroll to position [4179, 0]
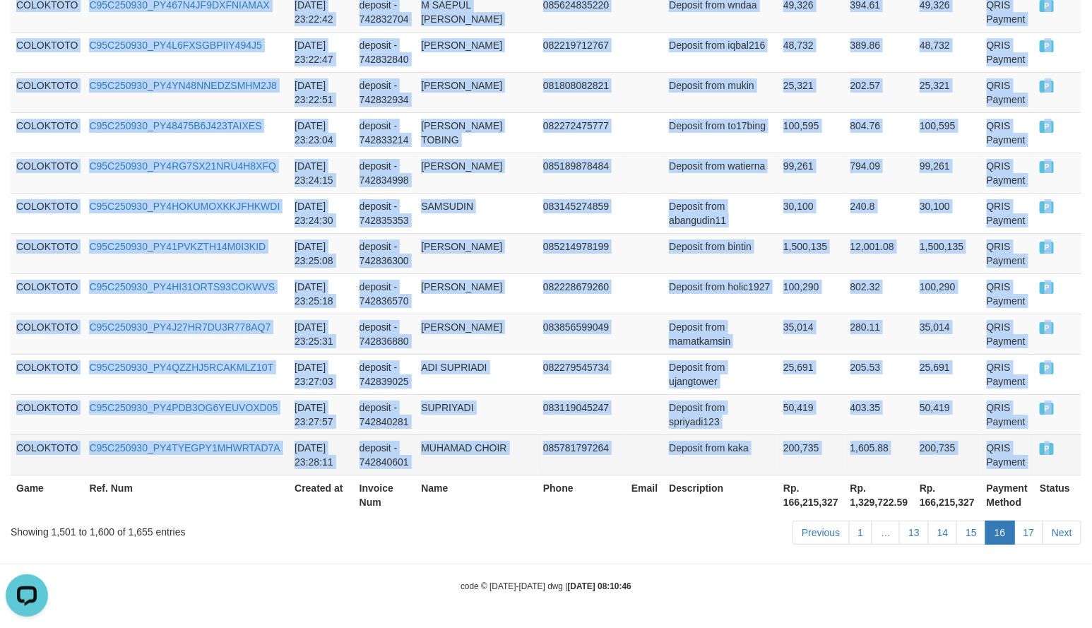
drag, startPoint x: 16, startPoint y: 355, endPoint x: 1042, endPoint y: 444, distance: 1030.8
copy tbody "COLOKTOTO C95C250930_PY4JFIYR3XID41KZYTP [DATE] 23:05:01 deposit - 742810941 SR…"
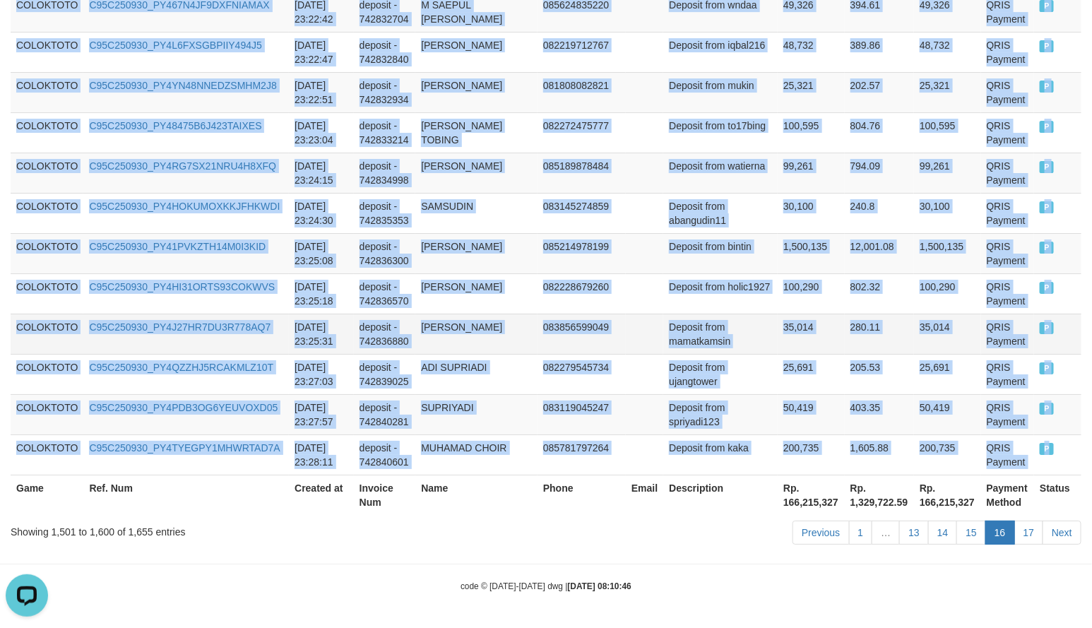
drag, startPoint x: 795, startPoint y: 162, endPoint x: 905, endPoint y: 331, distance: 201.6
click at [795, 162] on td "99,261" at bounding box center [811, 173] width 67 height 40
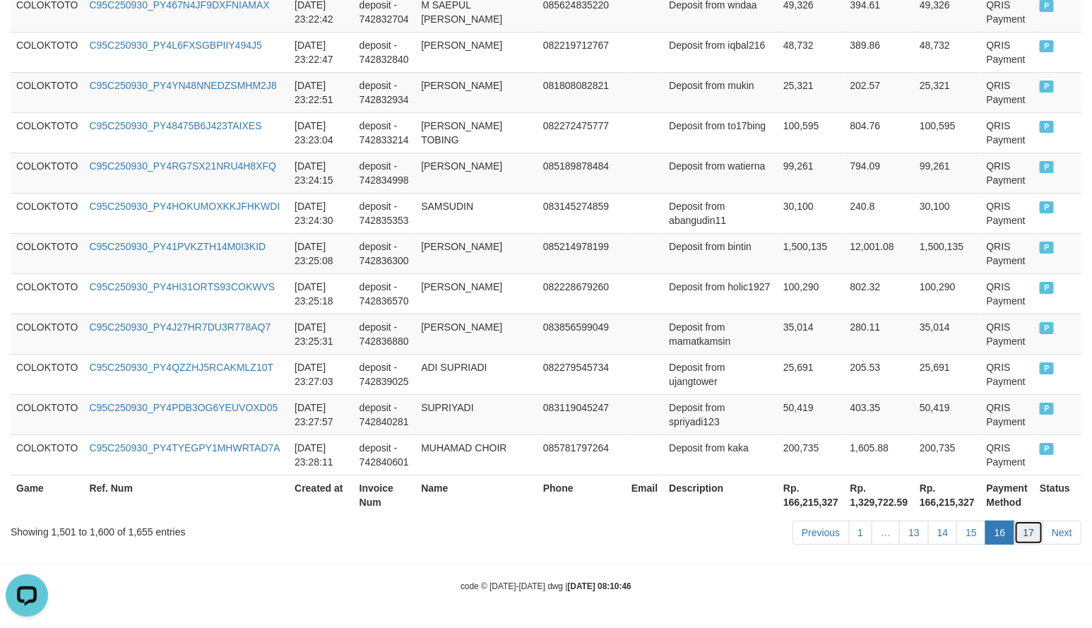
click at [1026, 534] on link "17" at bounding box center [1029, 533] width 30 height 24
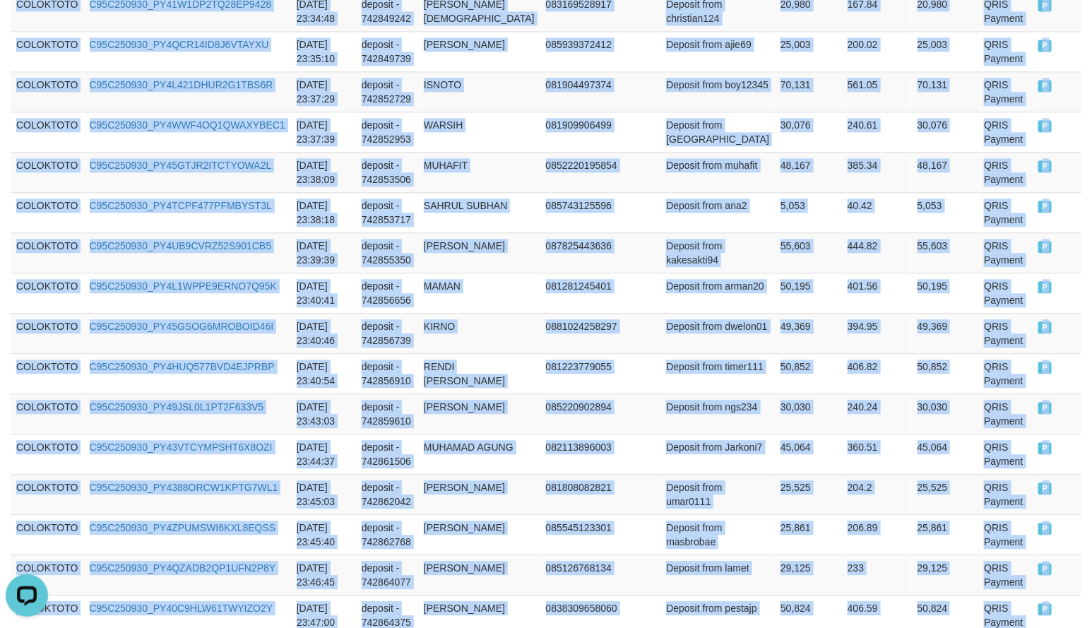
scroll to position [2355, 0]
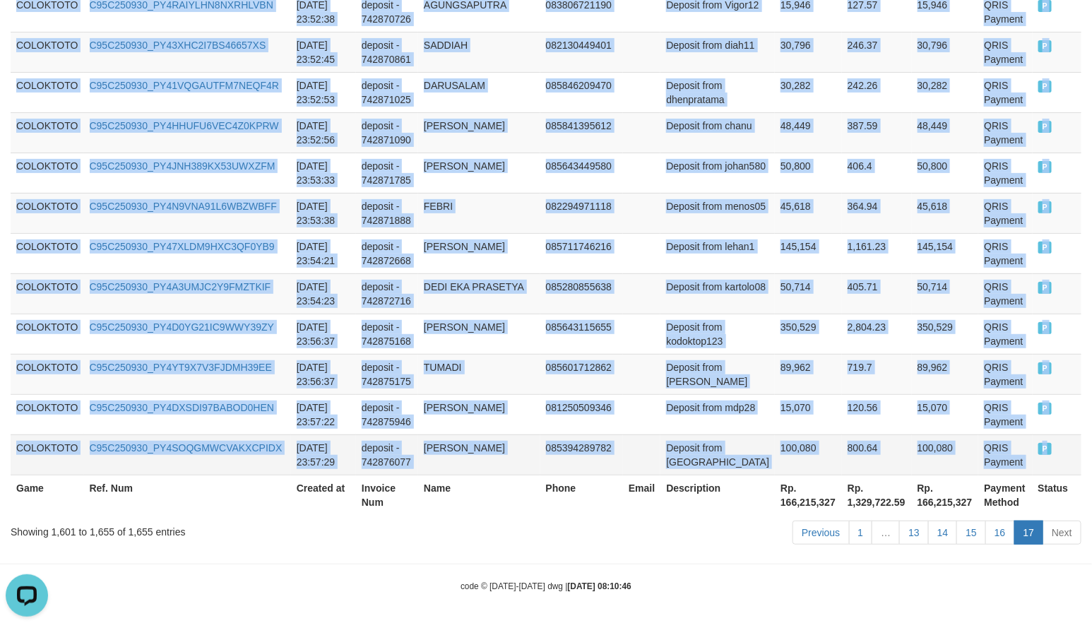
copy tbody "COLOKTOTO C95C250930_PY4CN0O4YKO01LOZY5T [DATE] 23:28:11 deposit - 742840606 [P…"
drag, startPoint x: 17, startPoint y: 331, endPoint x: 1030, endPoint y: 458, distance: 1020.7
click at [912, 121] on td "48,449" at bounding box center [945, 132] width 67 height 40
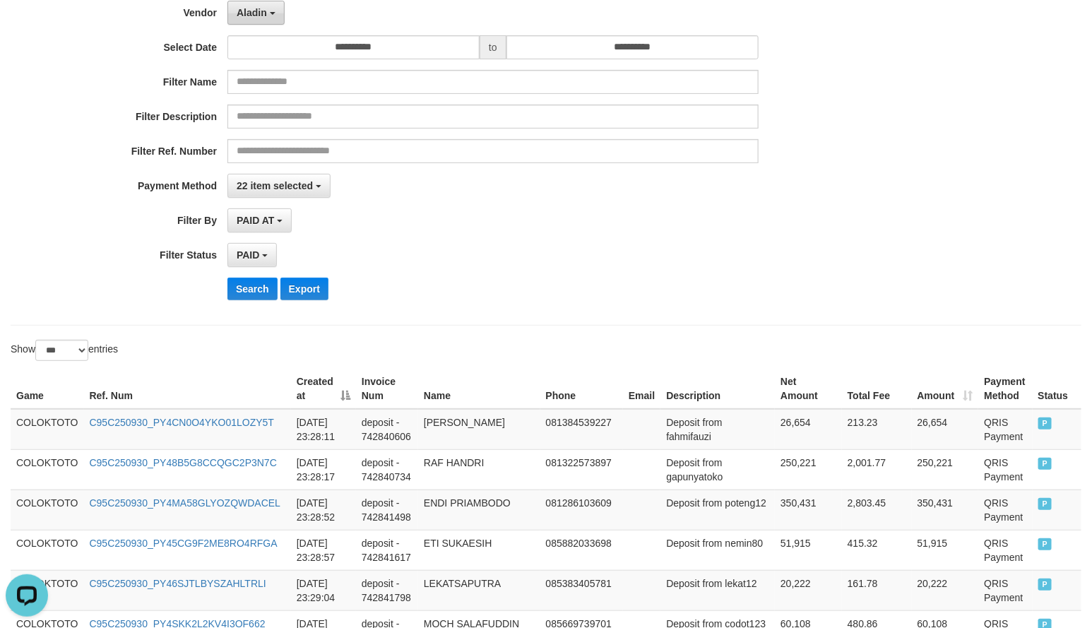
scroll to position [0, 0]
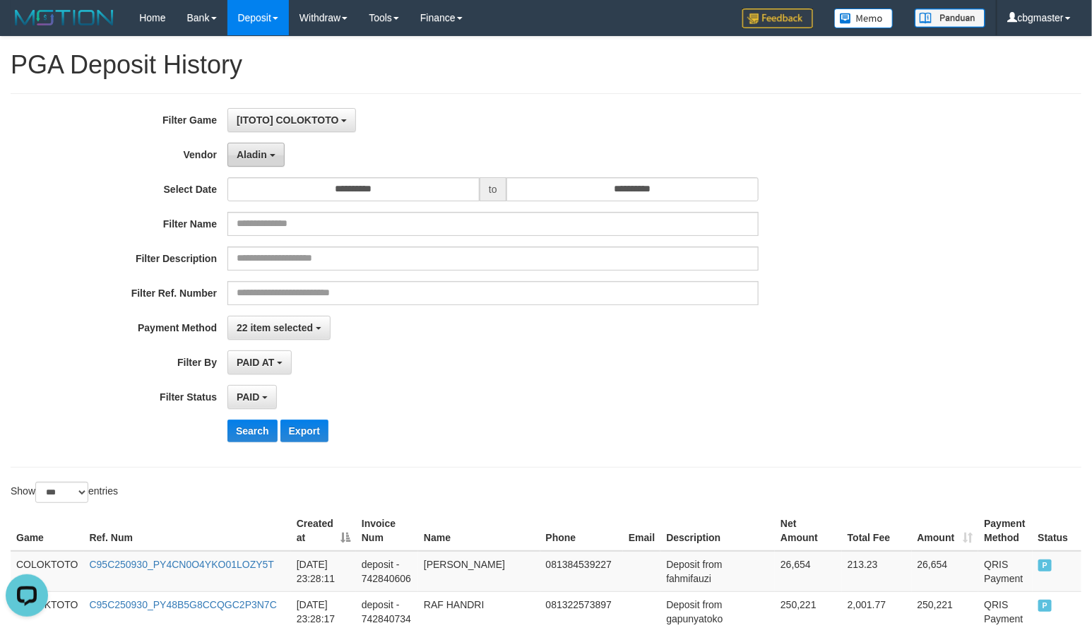
click at [254, 158] on span "Aladin" at bounding box center [252, 154] width 30 height 11
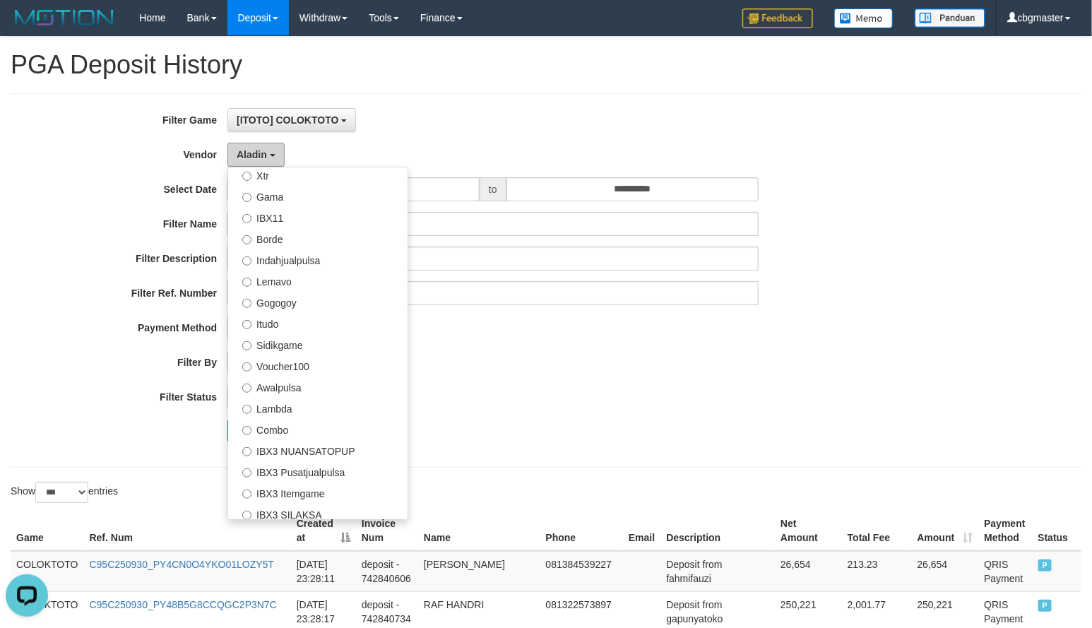
scroll to position [526, 0]
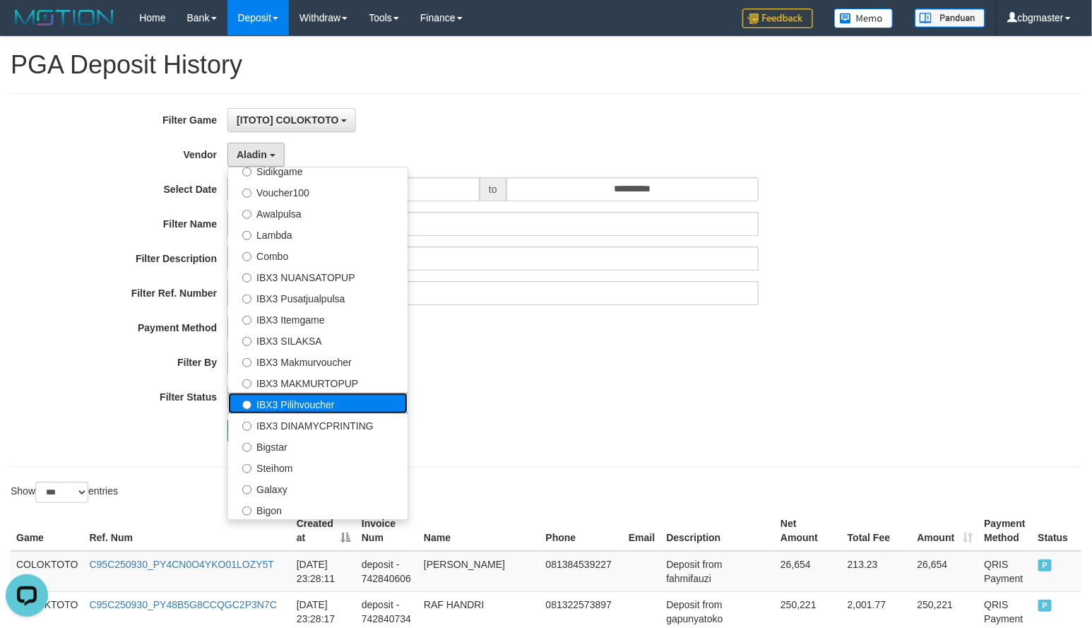
click at [295, 410] on label "IBX3 Pilihvoucher" at bounding box center [317, 403] width 179 height 21
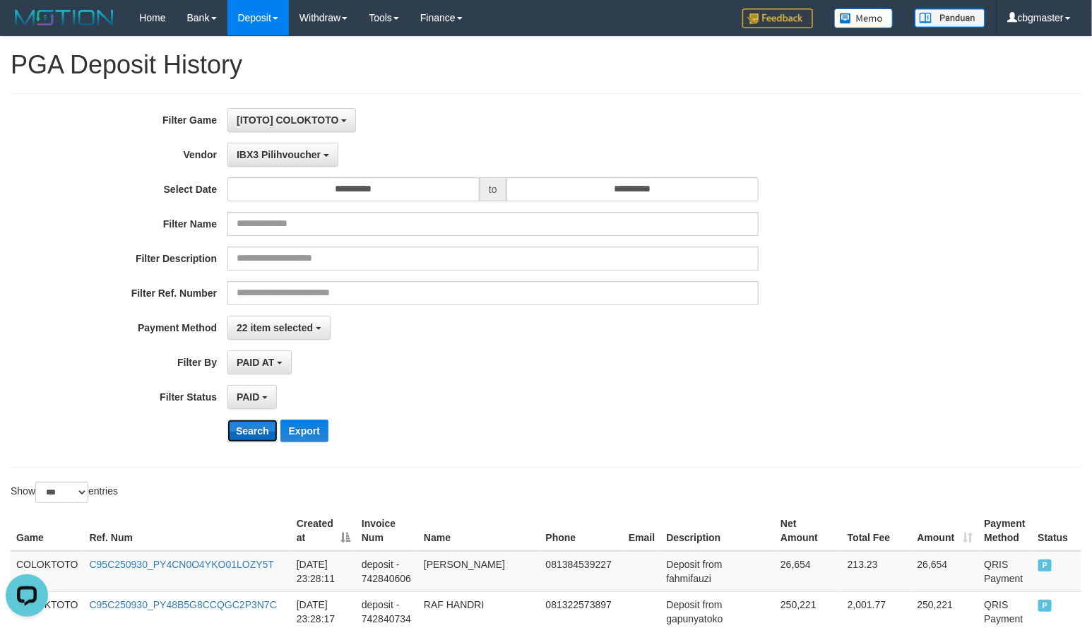
click at [244, 431] on button "Search" at bounding box center [252, 431] width 50 height 23
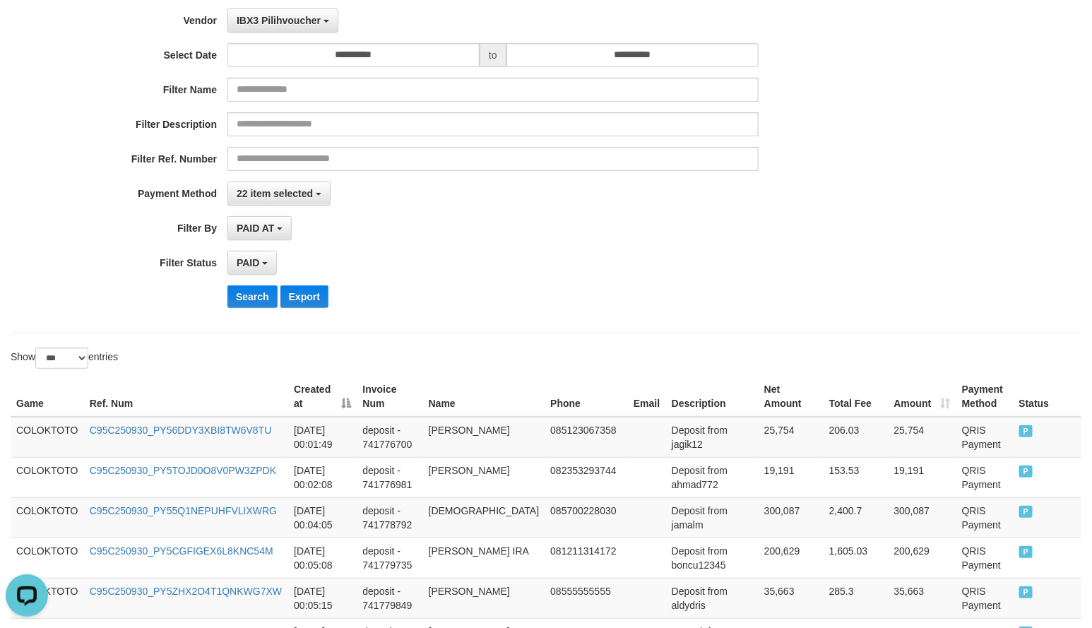
scroll to position [0, 0]
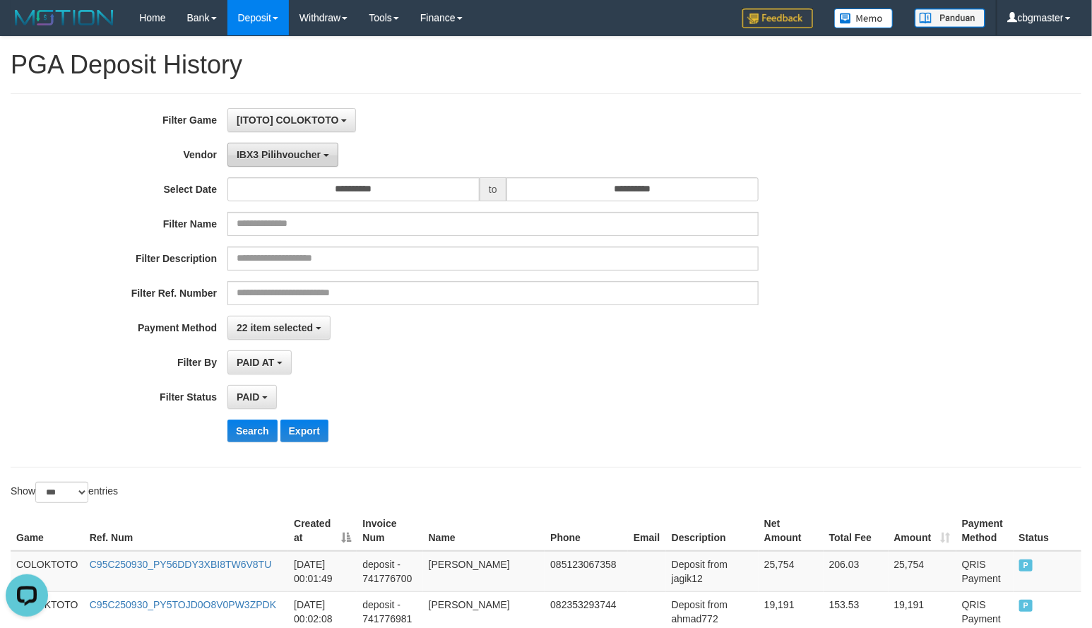
click at [287, 163] on button "IBX3 Pilihvoucher" at bounding box center [282, 155] width 111 height 24
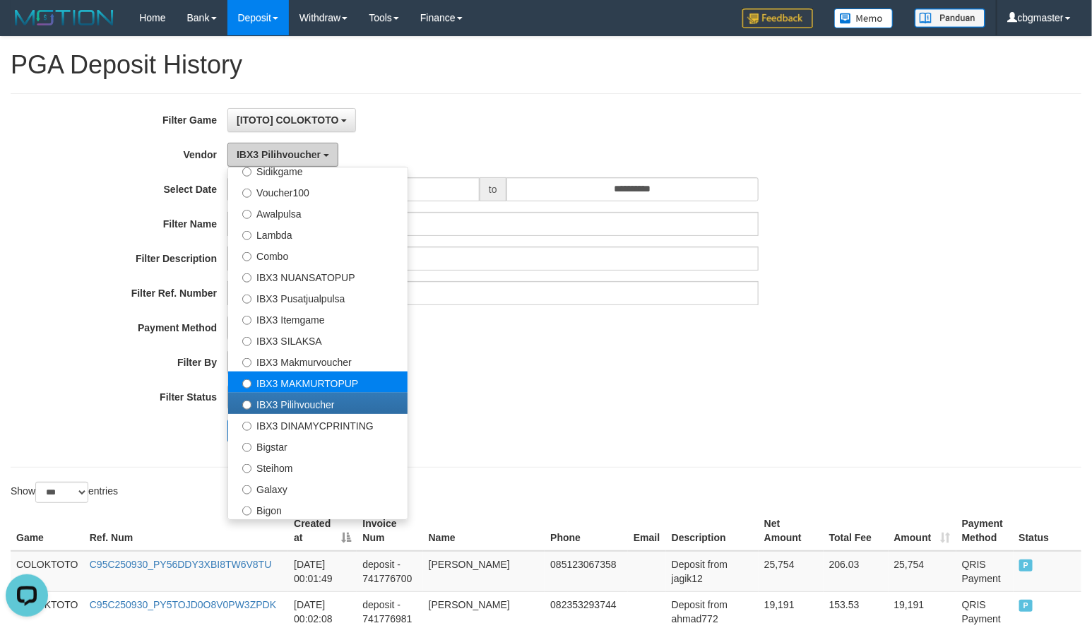
scroll to position [177, 0]
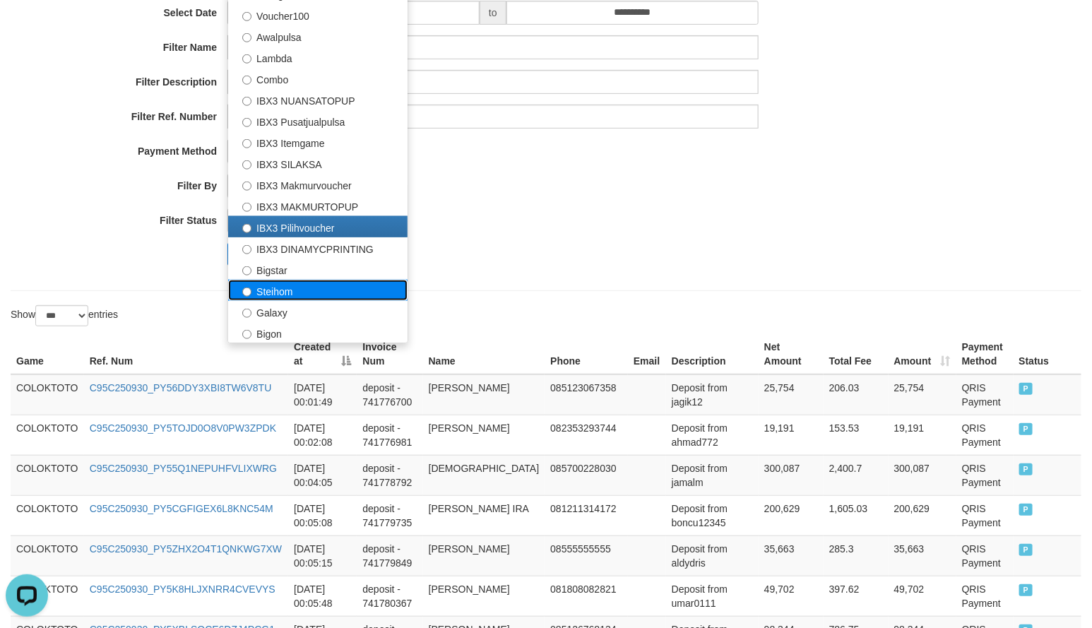
click at [290, 295] on label "Steihom" at bounding box center [317, 290] width 179 height 21
select select "**********"
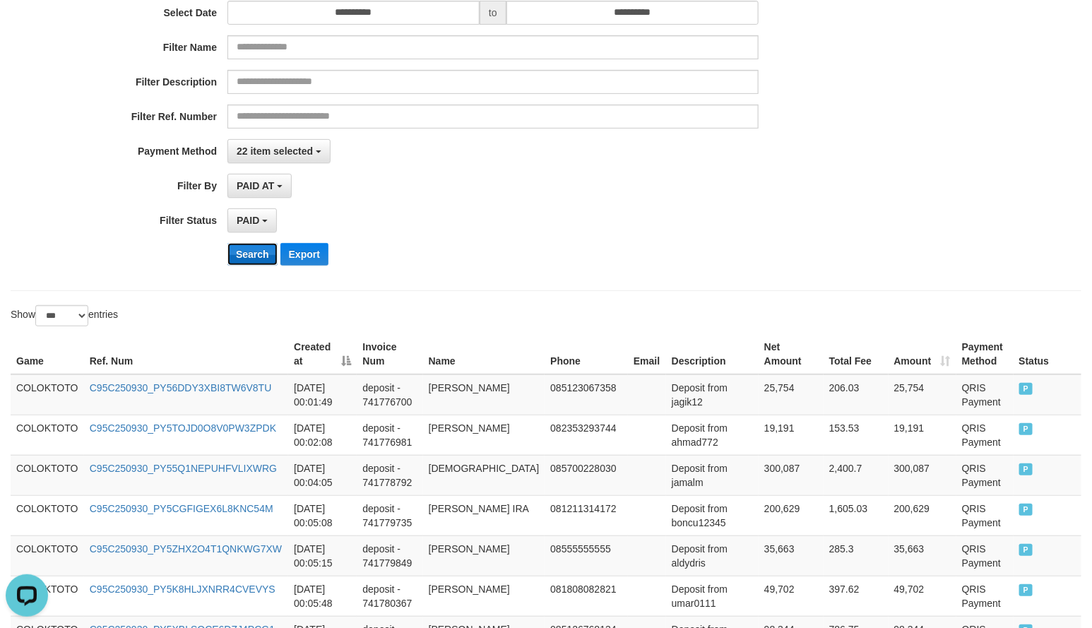
click at [252, 258] on button "Search" at bounding box center [252, 254] width 50 height 23
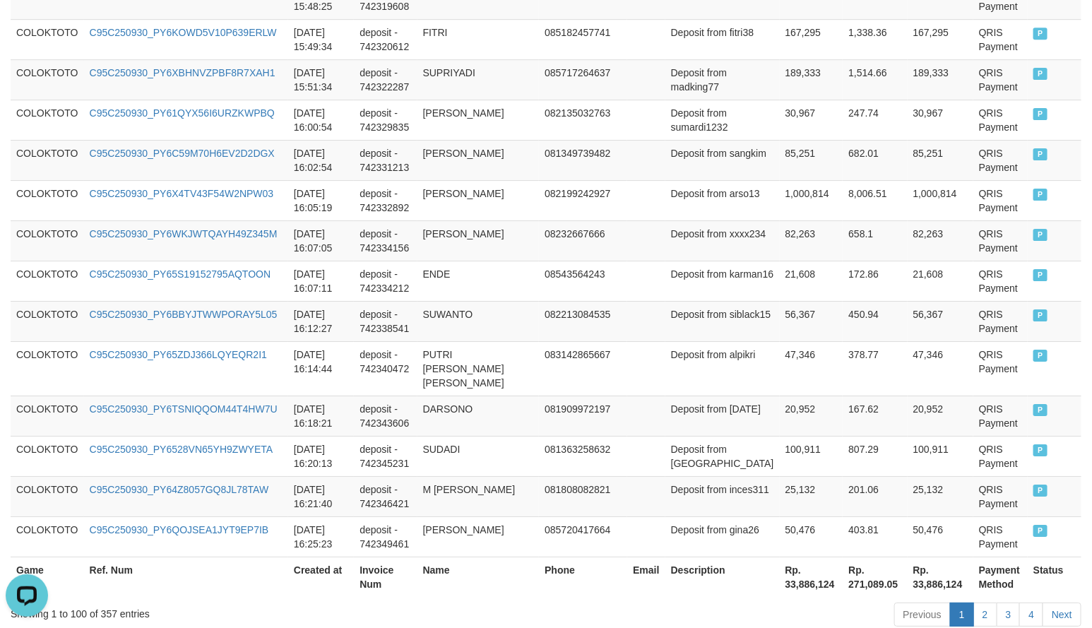
scroll to position [4152, 0]
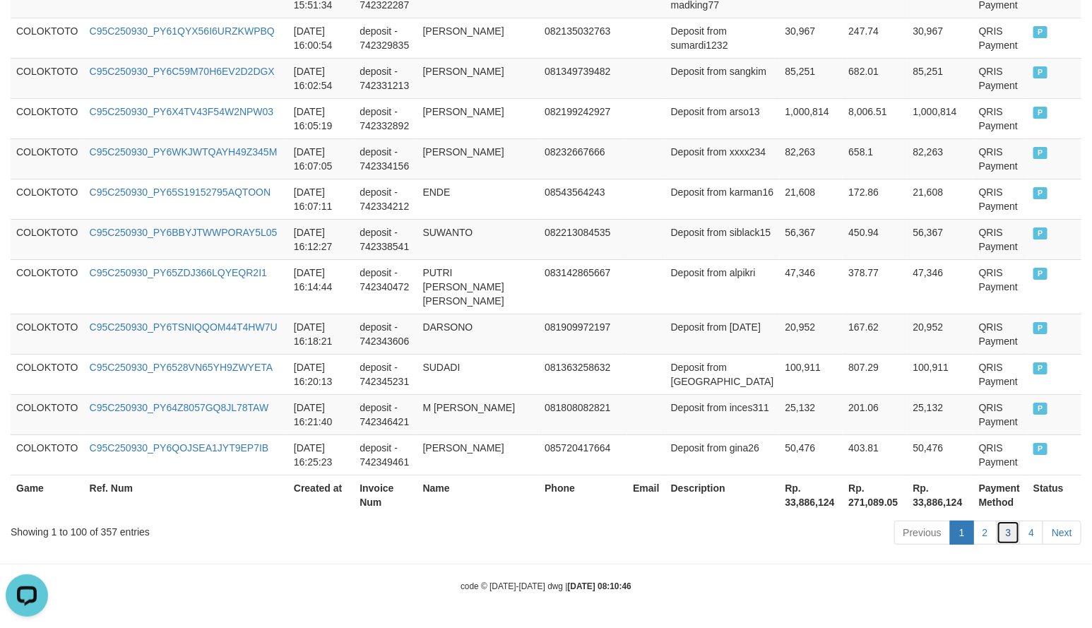
click at [1009, 534] on link "3" at bounding box center [1009, 533] width 24 height 24
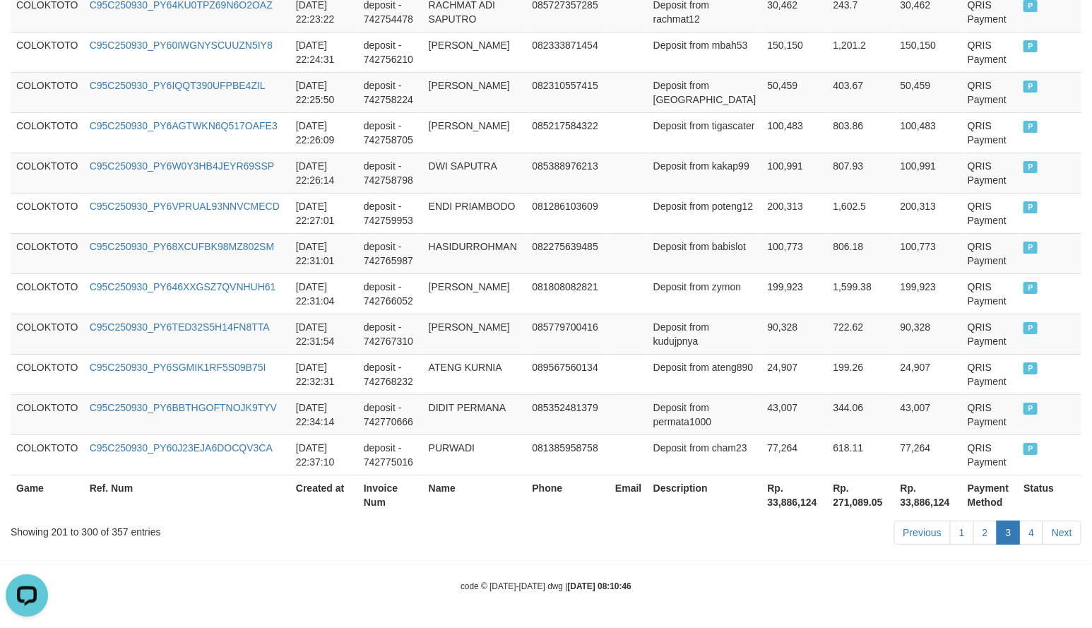
scroll to position [4179, 0]
click at [1030, 530] on link "4" at bounding box center [1031, 533] width 24 height 24
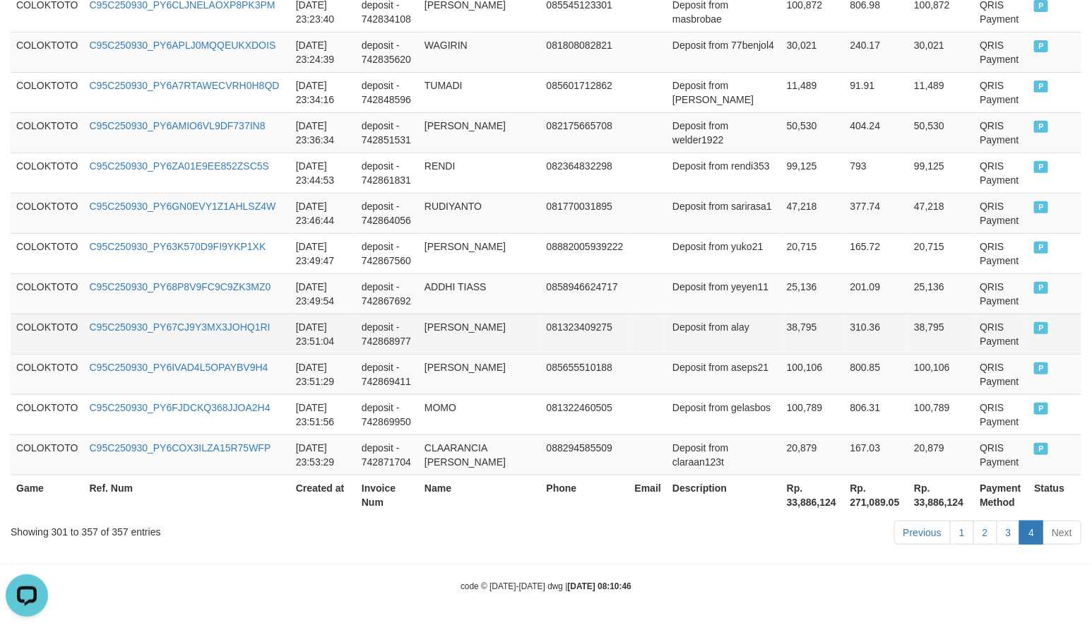
click at [667, 323] on td "Deposit from alay" at bounding box center [724, 334] width 114 height 40
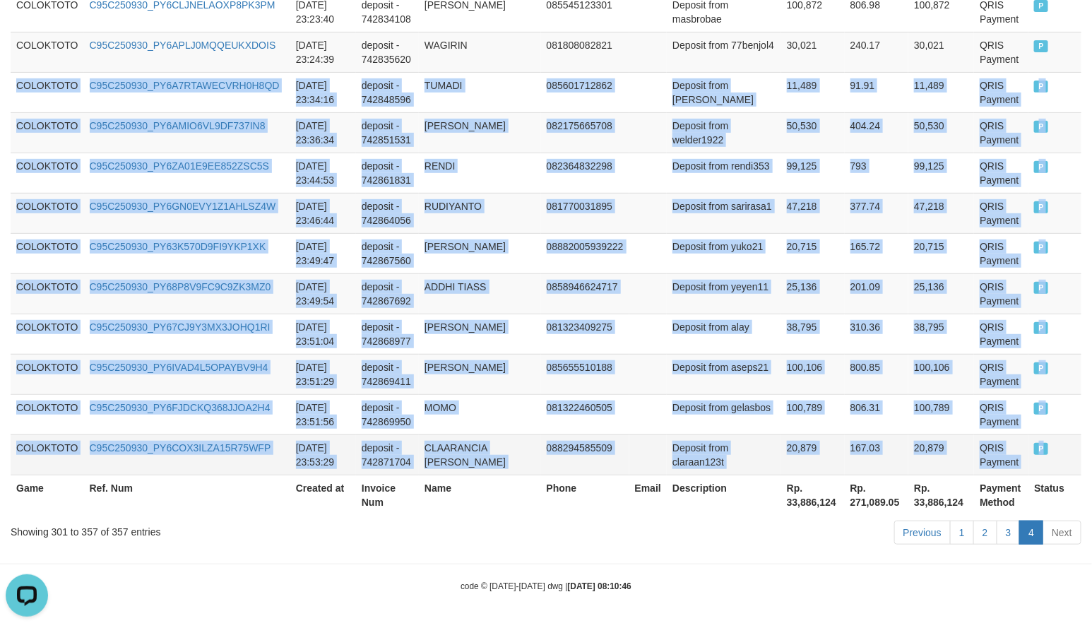
drag, startPoint x: 17, startPoint y: 66, endPoint x: 1058, endPoint y: 424, distance: 1100.9
copy tbody "COLOKTOTO C95C250930_PY6A7RTAWECVRH0H8QD [DATE] 23:34:16 deposit - 742848596 TU…"
click at [981, 193] on td "QRIS Payment" at bounding box center [1001, 213] width 54 height 40
